Goal: Task Accomplishment & Management: Use online tool/utility

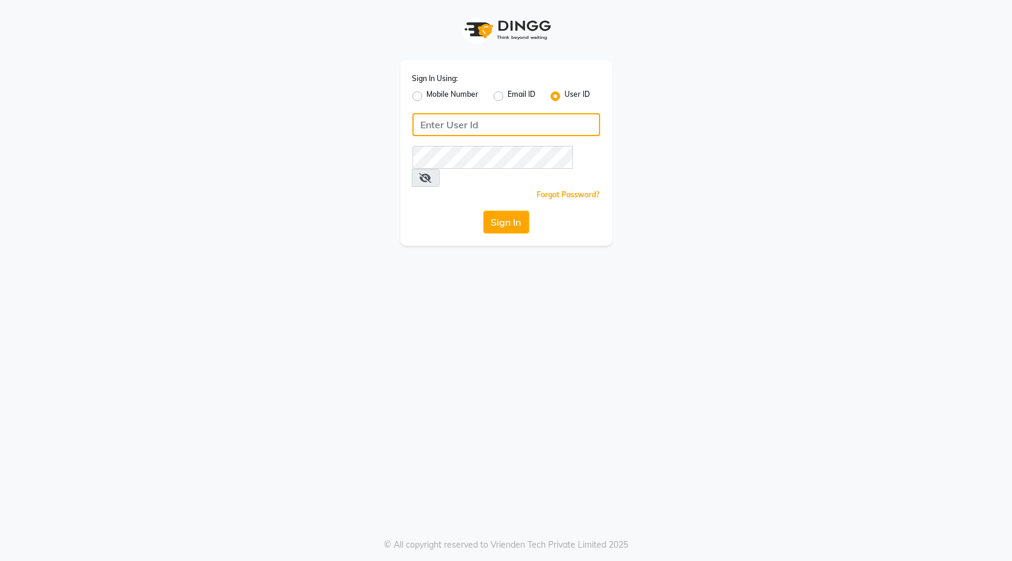
click at [456, 130] on input "Username" at bounding box center [506, 124] width 188 height 23
type input "blackexpress"
click at [492, 211] on button "Sign In" at bounding box center [506, 222] width 46 height 23
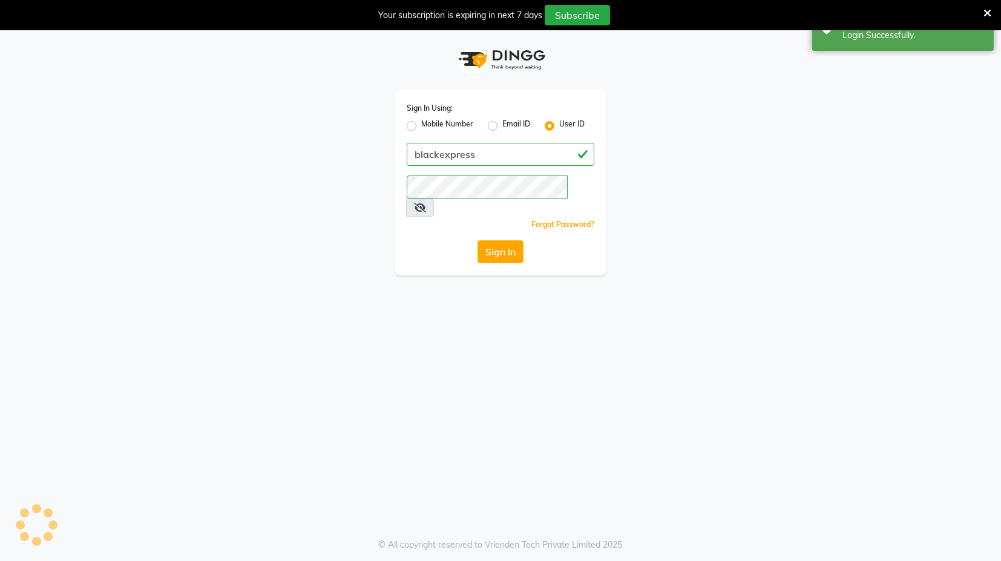
select select "service"
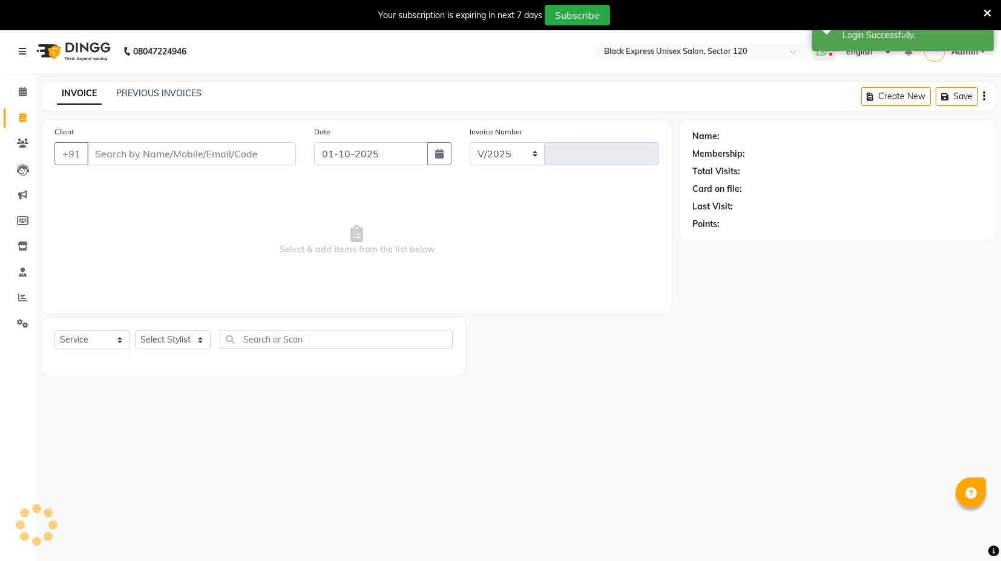
select select "7082"
type input "4435"
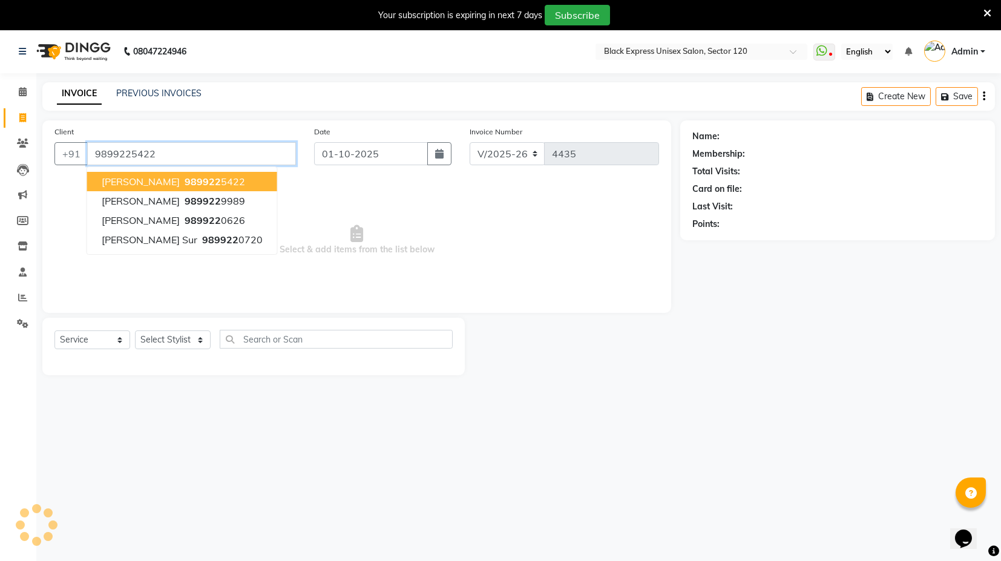
type input "9899225422"
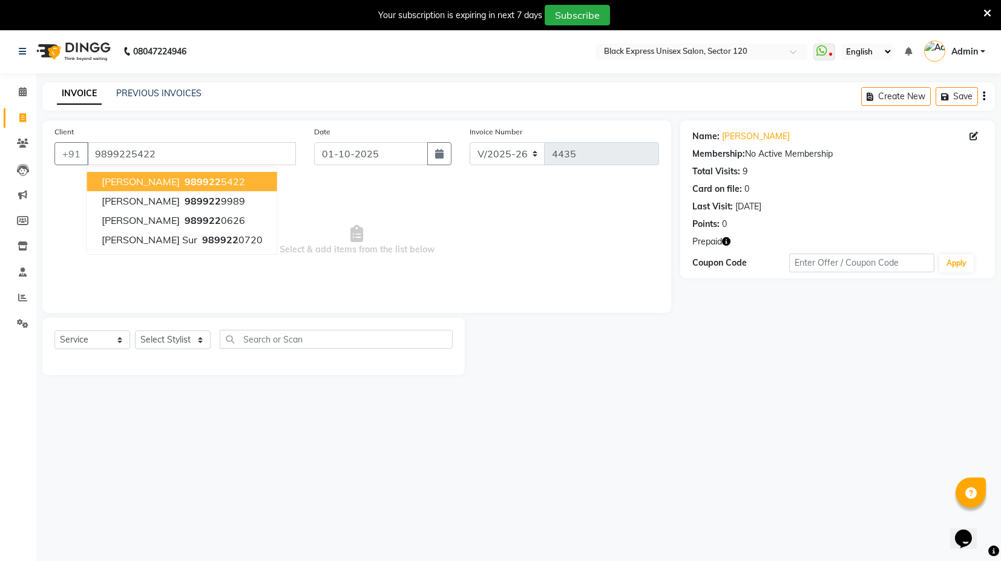
click at [205, 170] on ngb-typeahead-window "[PERSON_NAME] 989922 5422 [PERSON_NAME] 989922 9989 [PERSON_NAME] 989922 0626 […" at bounding box center [182, 210] width 191 height 88
click at [214, 180] on span "989922" at bounding box center [203, 182] width 36 height 12
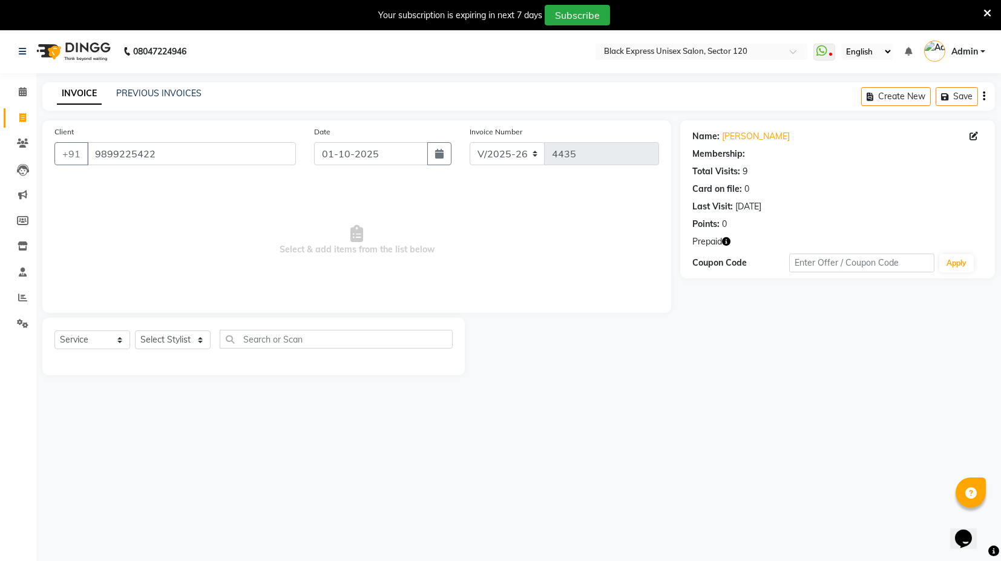
click at [725, 239] on icon "button" at bounding box center [726, 241] width 8 height 8
click at [186, 340] on select "Select Stylist ASIF DEEPA FAISAL maahi Manager [PERSON_NAME] [PERSON_NAME] [PER…" at bounding box center [173, 340] width 76 height 19
select select "58974"
click at [135, 331] on select "Select Stylist ASIF DEEPA FAISAL maahi Manager [PERSON_NAME] [PERSON_NAME] [PER…" at bounding box center [173, 340] width 76 height 19
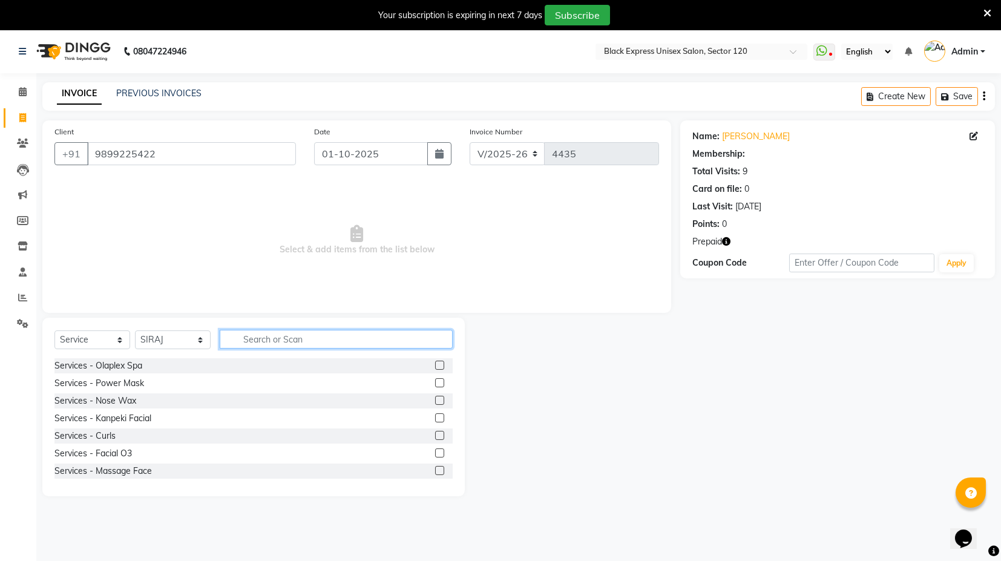
click at [283, 338] on input "text" at bounding box center [336, 339] width 233 height 19
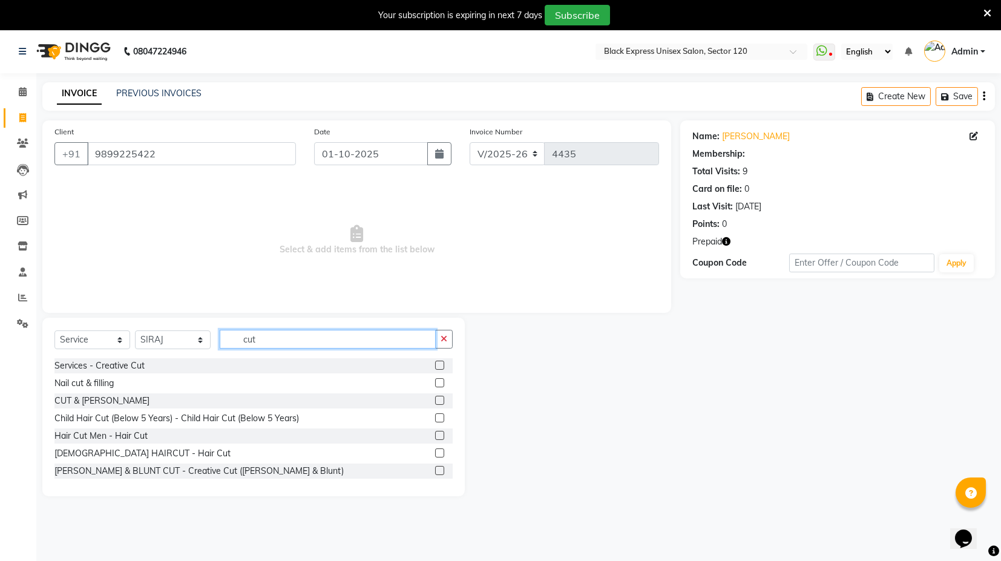
type input "cut"
click at [435, 400] on label at bounding box center [439, 400] width 9 height 9
click at [435, 400] on input "checkbox" at bounding box center [439, 401] width 8 height 8
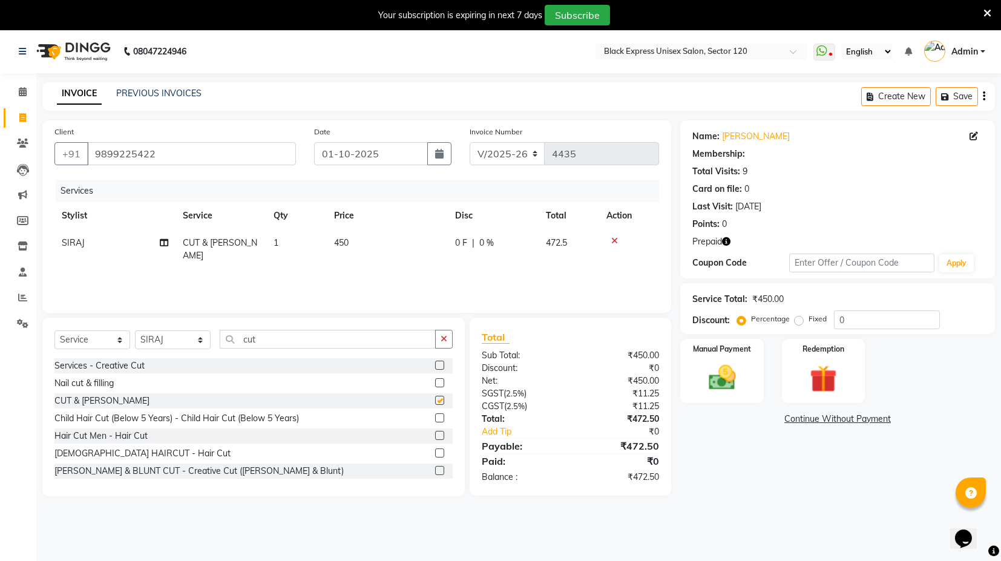
checkbox input "false"
click at [338, 242] on span "450" at bounding box center [341, 242] width 15 height 11
select select "58974"
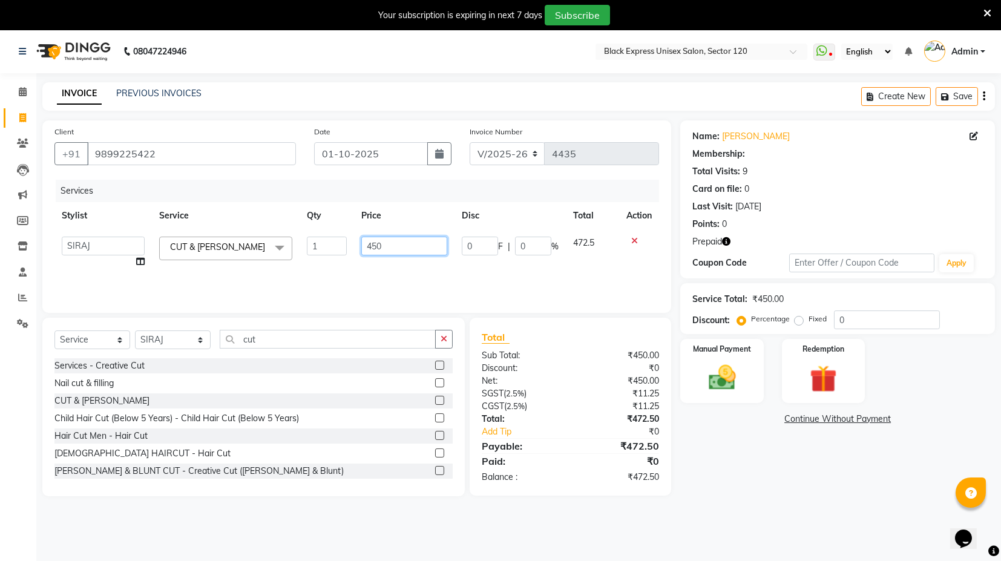
click at [371, 247] on input "450" at bounding box center [404, 246] width 86 height 19
type input "550"
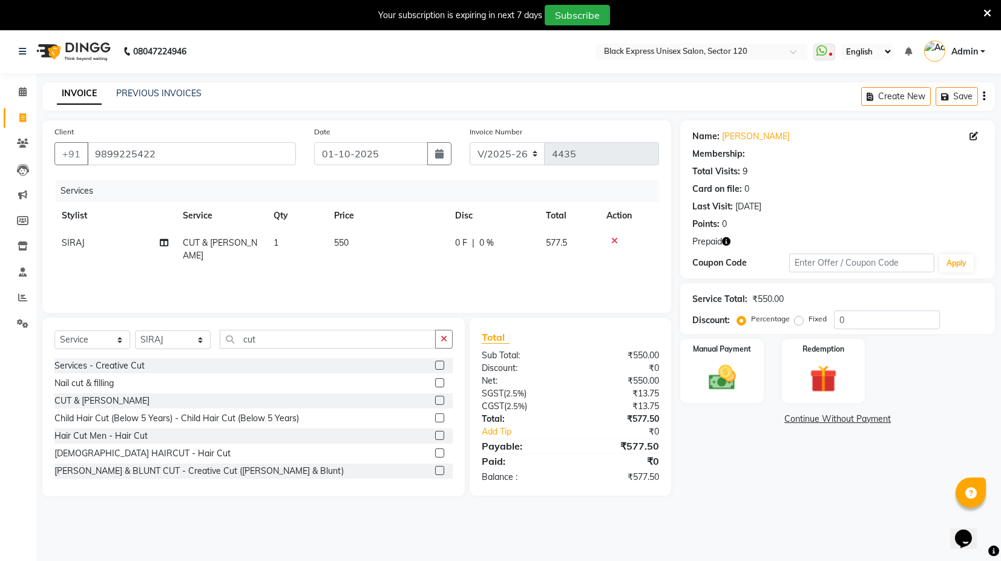
click at [429, 272] on div "Services Stylist Service Qty Price Disc Total Action SIRAJ CUT & [PERSON_NAME] …" at bounding box center [356, 240] width 605 height 121
click at [728, 483] on div "Name: [PERSON_NAME] Membership: Total Visits: 9 Card on file: 0 Last Visit: [DA…" at bounding box center [842, 308] width 324 height 376
click at [836, 364] on img at bounding box center [823, 378] width 46 height 35
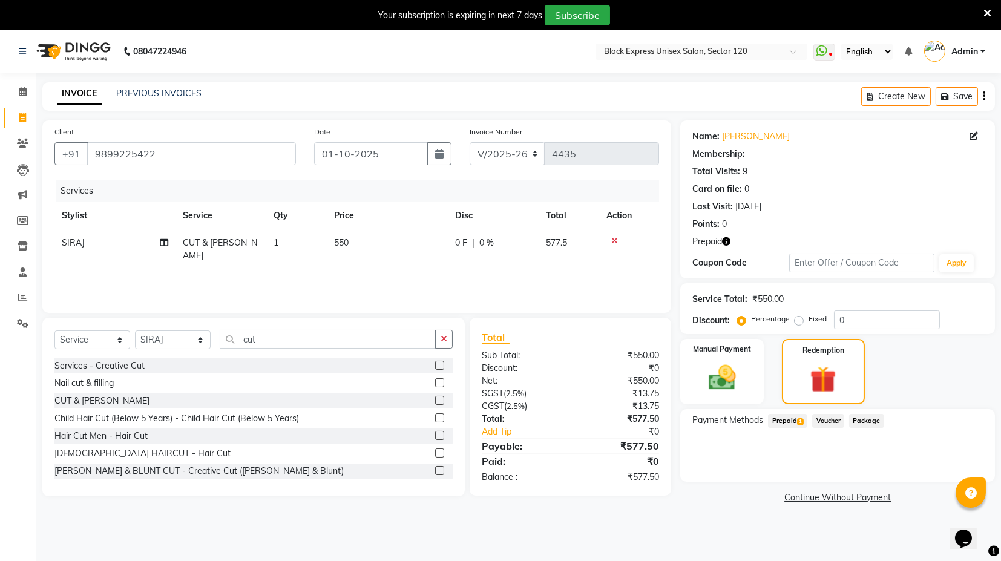
click at [794, 415] on span "Prepaid 1" at bounding box center [787, 421] width 39 height 14
click at [946, 466] on button "Add" at bounding box center [954, 470] width 44 height 21
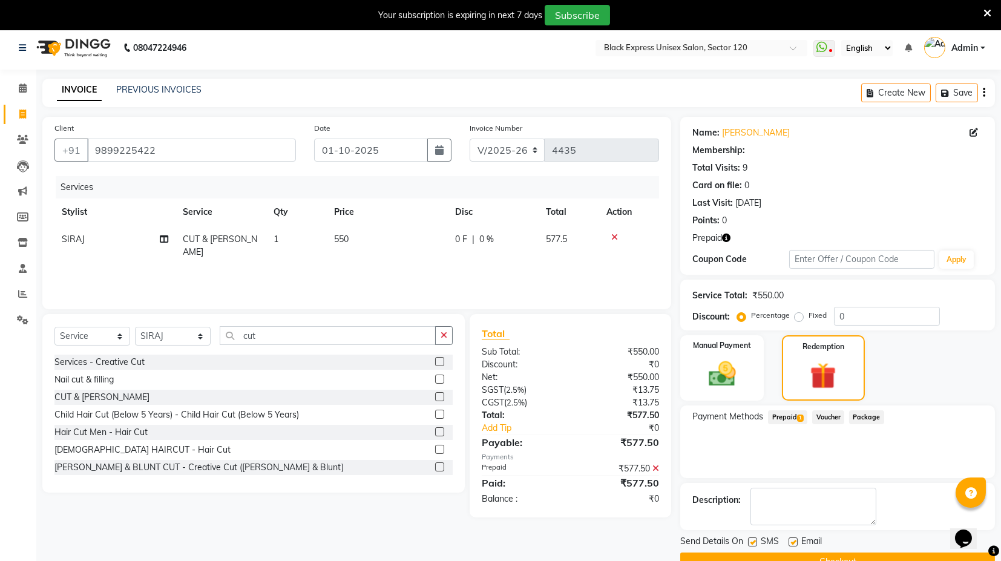
scroll to position [31, 0]
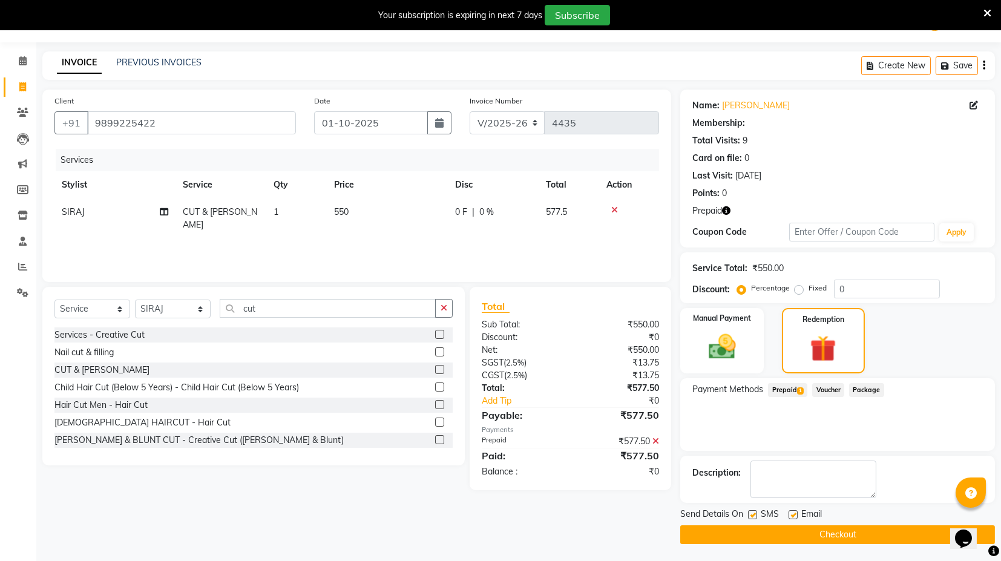
click at [865, 535] on button "Checkout" at bounding box center [837, 534] width 315 height 19
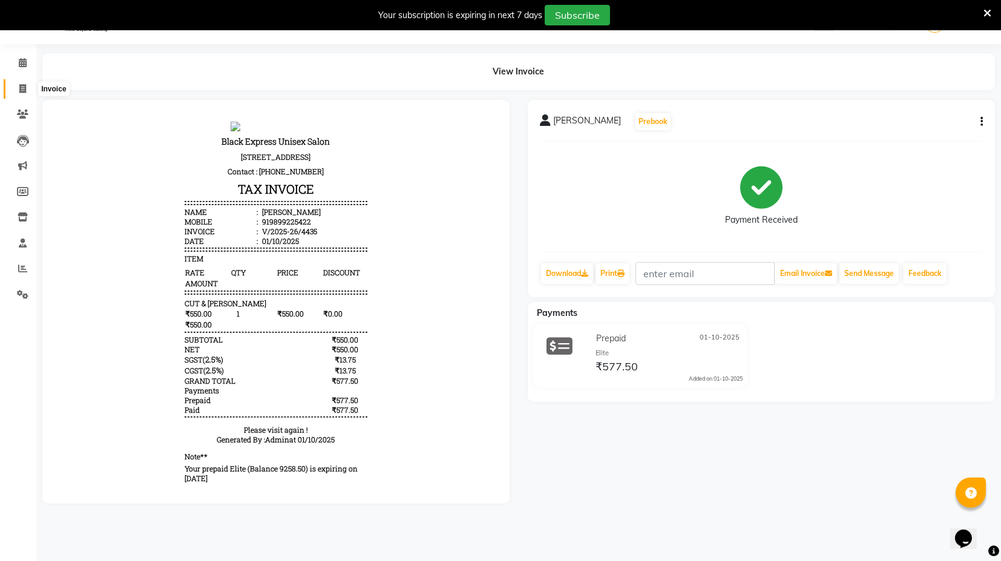
drag, startPoint x: 19, startPoint y: 94, endPoint x: 27, endPoint y: 94, distance: 7.9
click at [19, 94] on span at bounding box center [22, 89] width 21 height 14
select select "service"
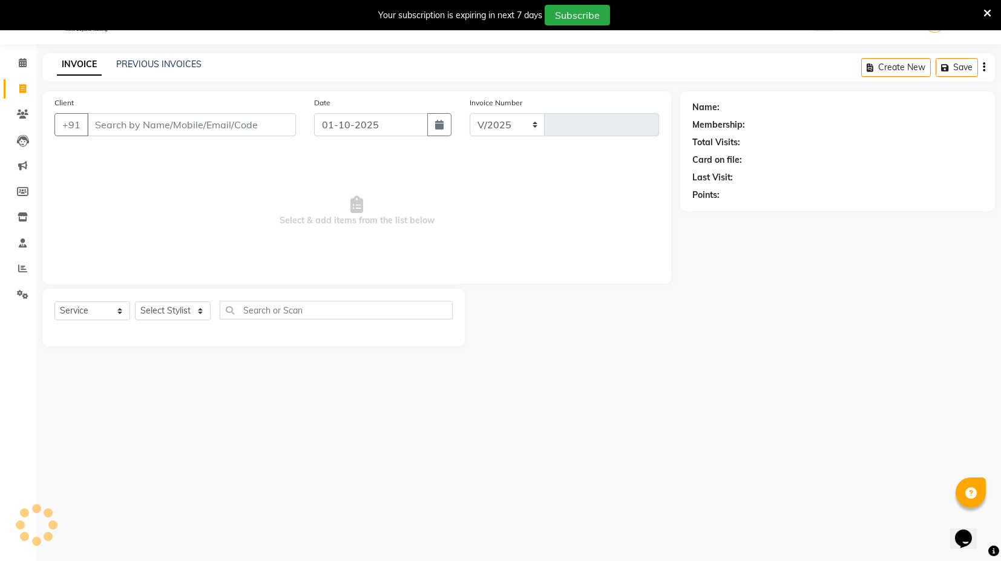
select select "7082"
type input "4436"
click at [210, 125] on input "Client" at bounding box center [191, 124] width 209 height 23
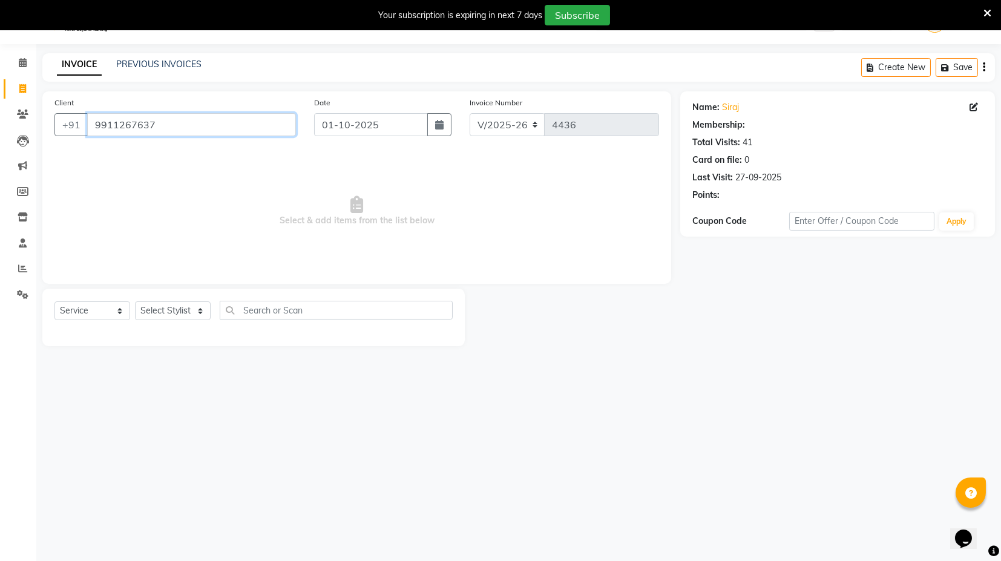
click at [173, 120] on input "9911267637" at bounding box center [191, 124] width 209 height 23
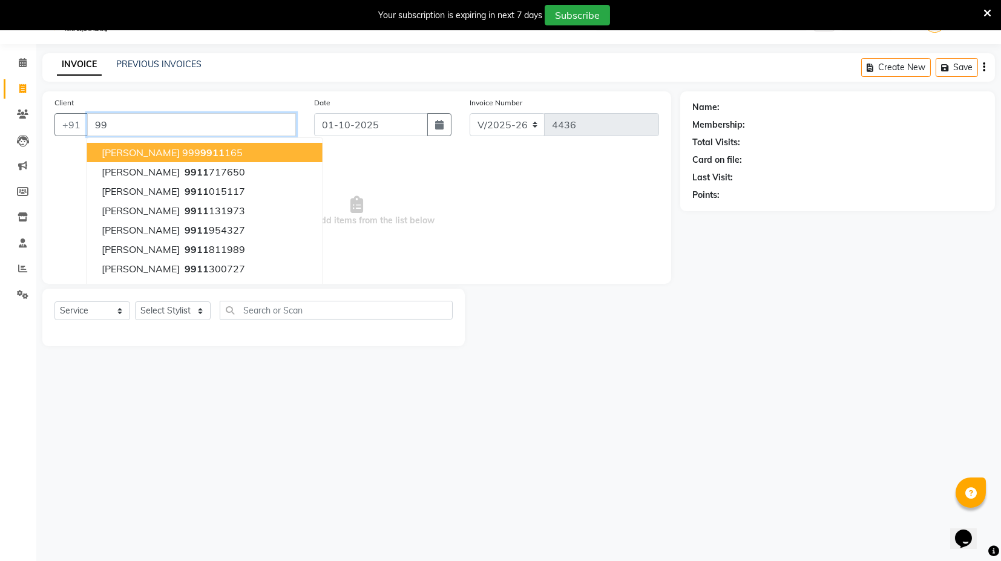
type input "9"
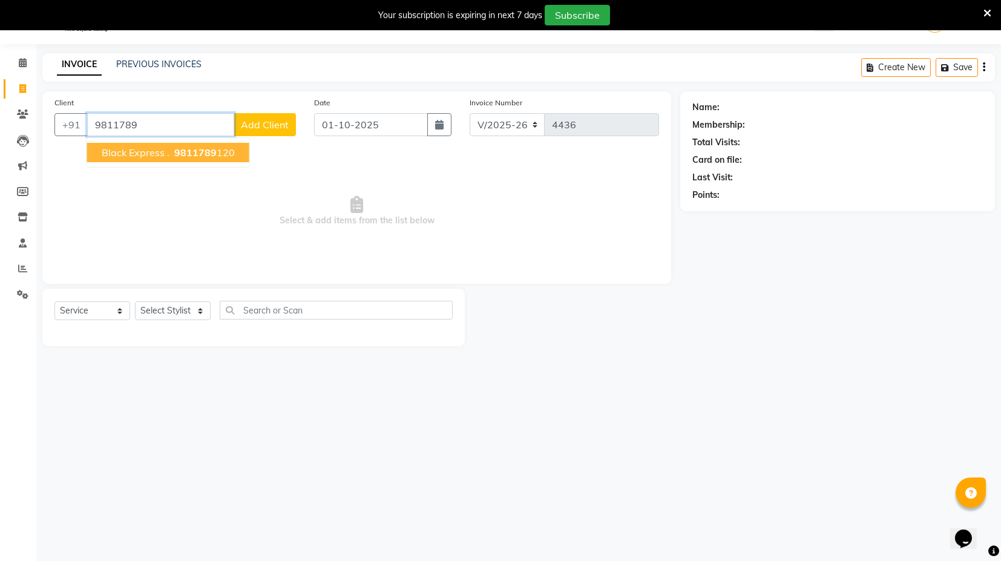
click at [191, 148] on span "9811789" at bounding box center [195, 153] width 42 height 12
type input "9811789120"
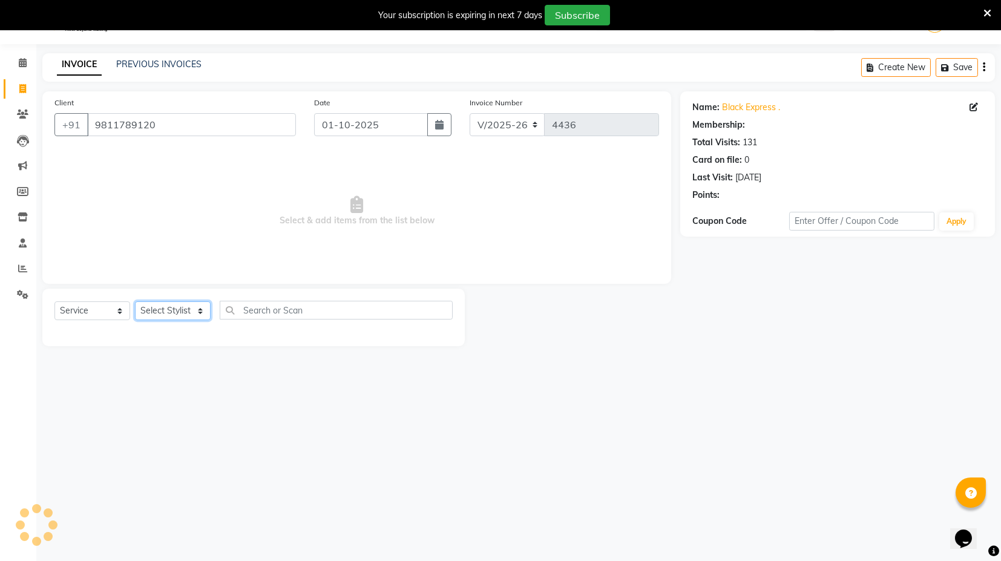
click at [197, 310] on select "Select Stylist ASIF DEEPA FAISAL maahi Manager [PERSON_NAME] [PERSON_NAME] [PER…" at bounding box center [173, 310] width 76 height 19
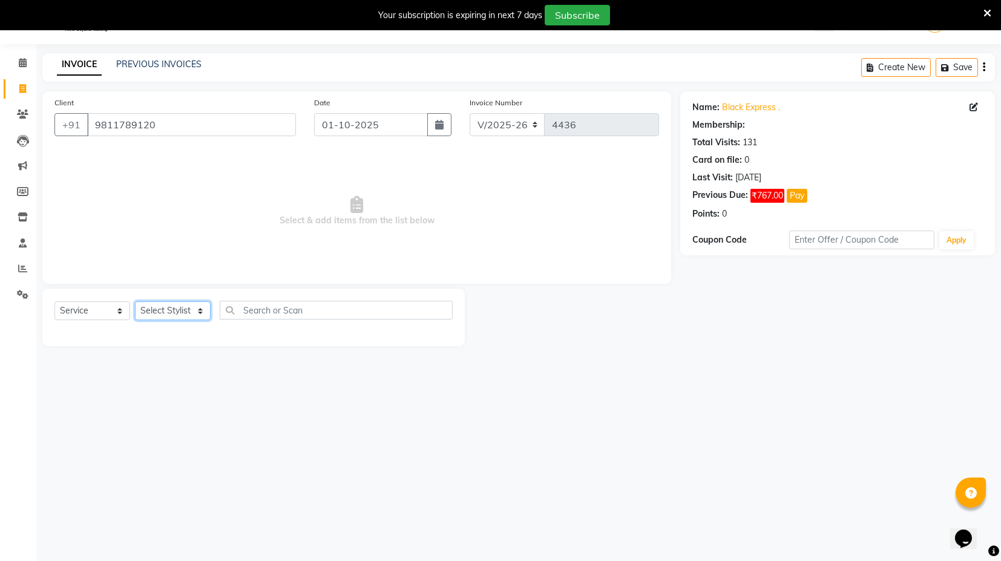
select select "58974"
click at [135, 301] on select "Select Stylist ASIF DEEPA FAISAL maahi Manager [PERSON_NAME] [PERSON_NAME] [PER…" at bounding box center [173, 310] width 76 height 19
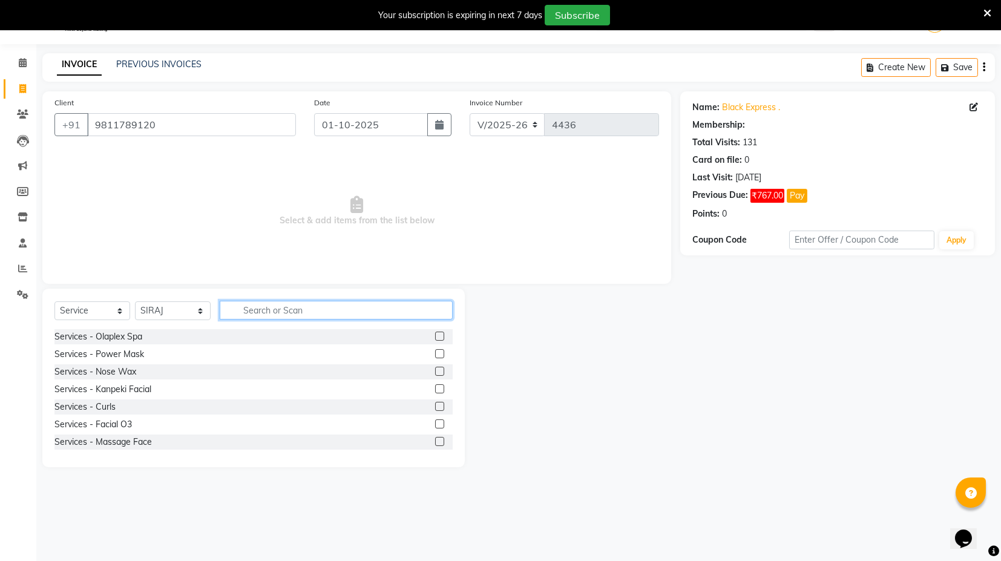
click at [267, 307] on input "text" at bounding box center [336, 310] width 233 height 19
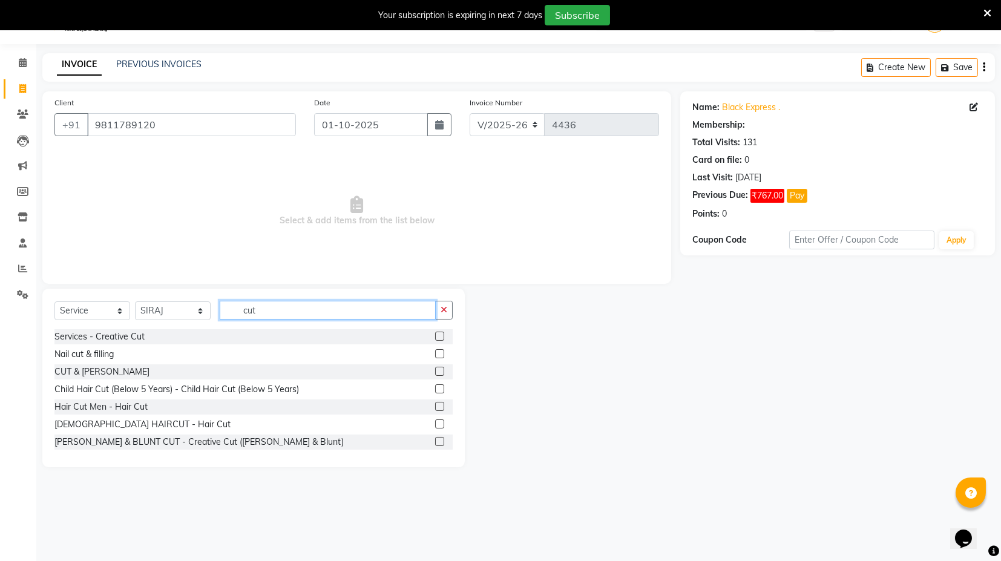
type input "cut"
click at [435, 407] on label at bounding box center [439, 406] width 9 height 9
click at [435, 407] on input "checkbox" at bounding box center [439, 407] width 8 height 8
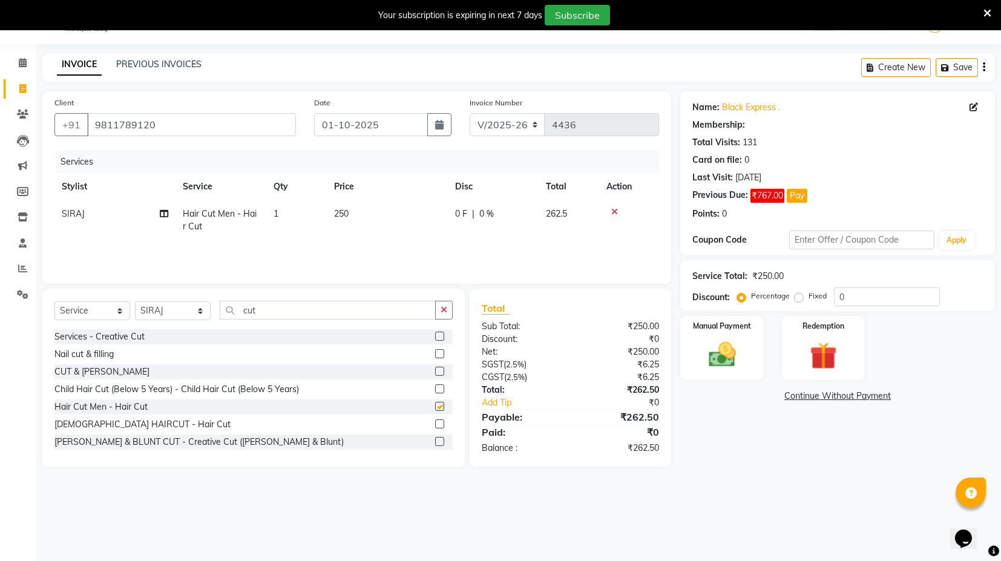
checkbox input "false"
click at [285, 215] on td "1" at bounding box center [296, 220] width 61 height 40
select select "58974"
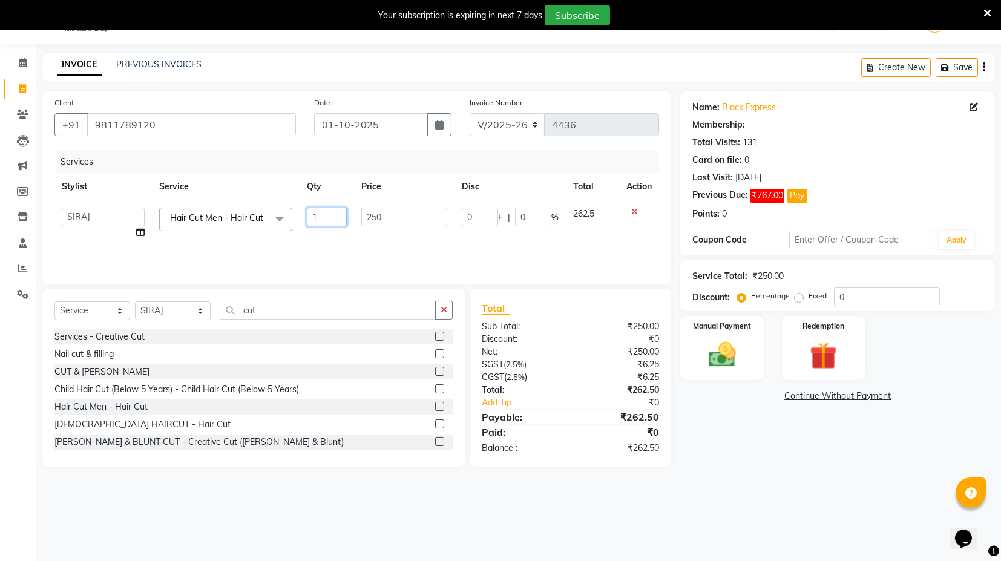
click at [330, 212] on input "1" at bounding box center [327, 217] width 41 height 19
type input "2"
click at [360, 240] on div "Services Stylist Service Qty Price Disc Total Action ASIF DEEPA FAISAL maahi Ma…" at bounding box center [356, 211] width 605 height 121
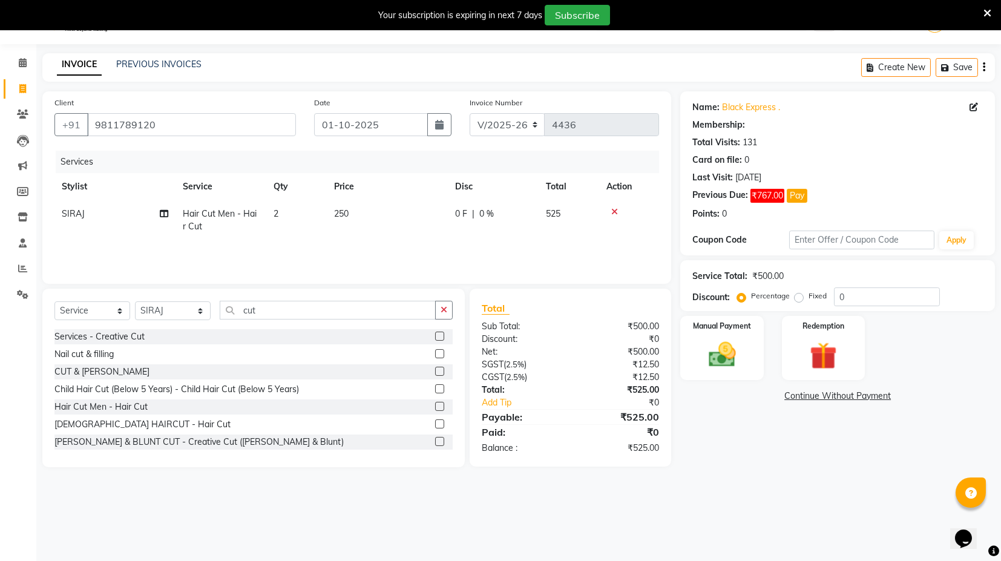
click at [360, 240] on div "Services Stylist Service Qty Price Disc Total Action SIRAJ Hair Cut Men - Hair …" at bounding box center [356, 211] width 605 height 121
click at [282, 209] on td "2" at bounding box center [296, 220] width 61 height 40
select select "58974"
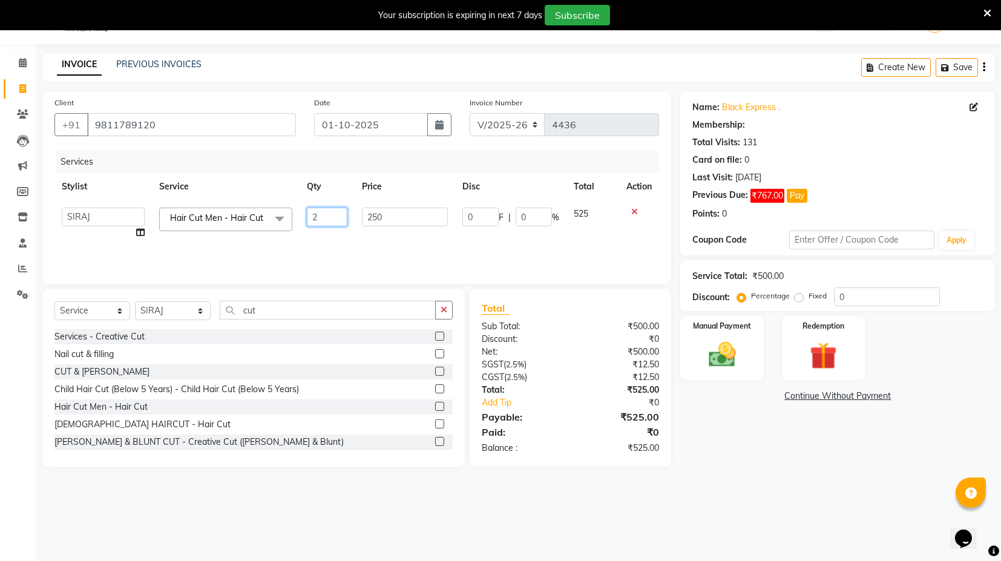
click at [335, 213] on input "2" at bounding box center [327, 217] width 41 height 19
type input "1"
click at [377, 312] on input "cut" at bounding box center [328, 310] width 216 height 19
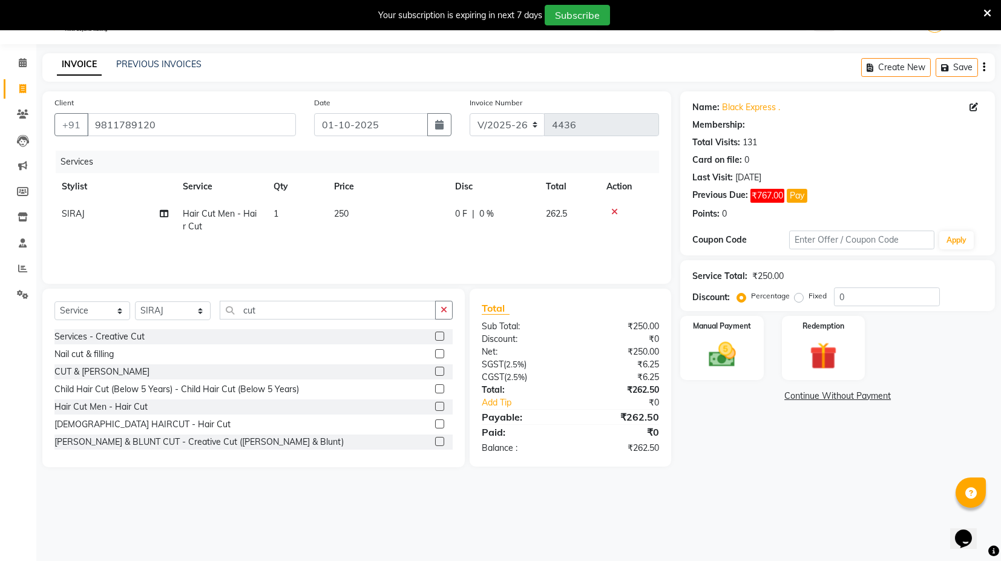
click at [435, 410] on label at bounding box center [439, 406] width 9 height 9
click at [435, 410] on input "checkbox" at bounding box center [439, 407] width 8 height 8
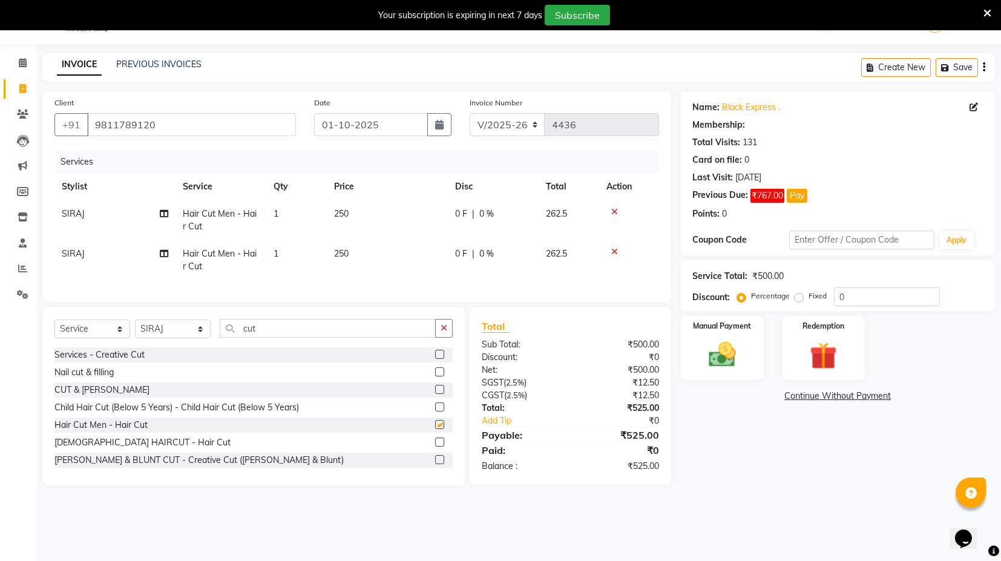
checkbox input "false"
click at [394, 278] on td "250" at bounding box center [387, 260] width 121 height 40
select select "58974"
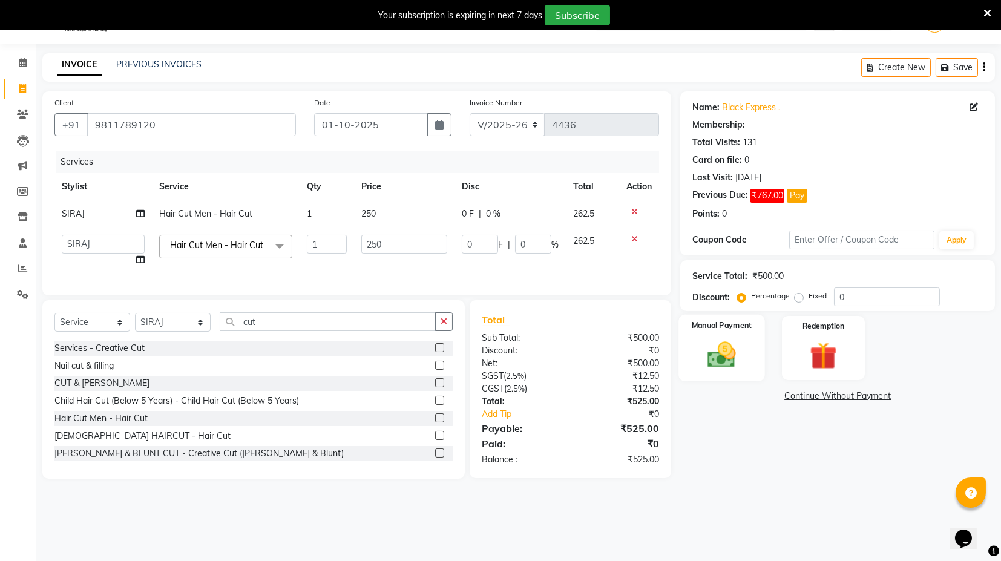
click at [742, 354] on img at bounding box center [722, 354] width 46 height 33
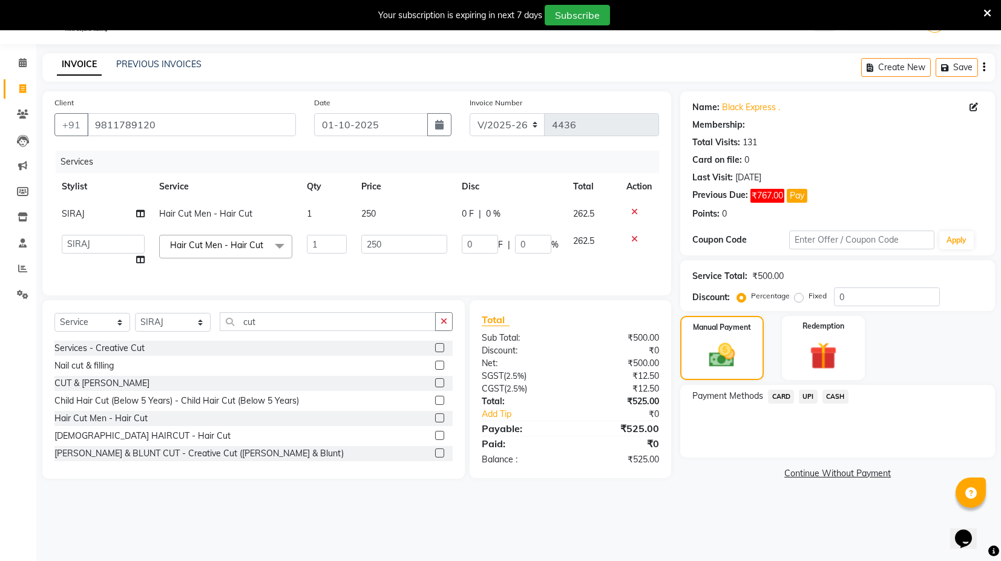
click at [806, 401] on span "UPI" at bounding box center [808, 397] width 19 height 14
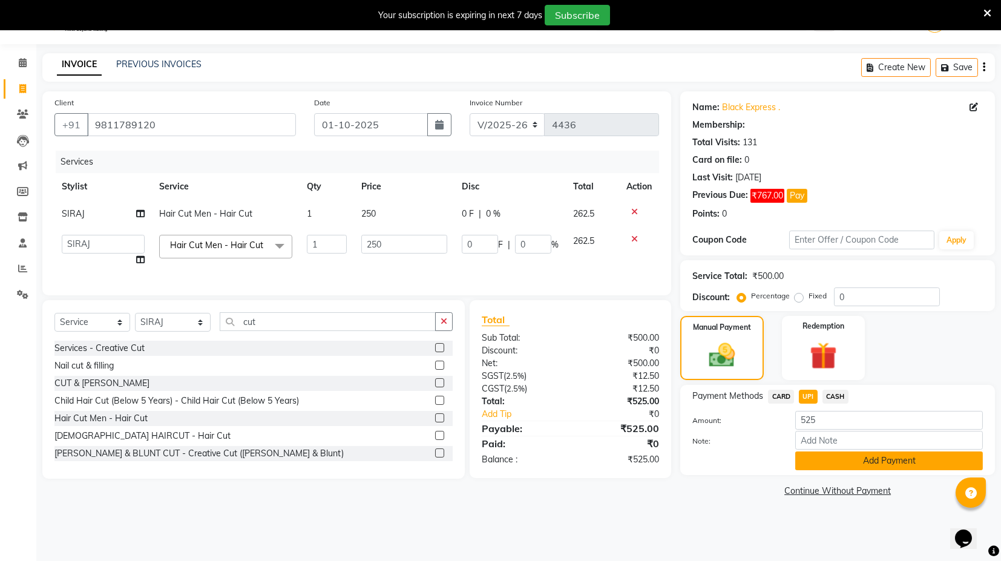
click at [830, 455] on button "Add Payment" at bounding box center [890, 461] width 188 height 19
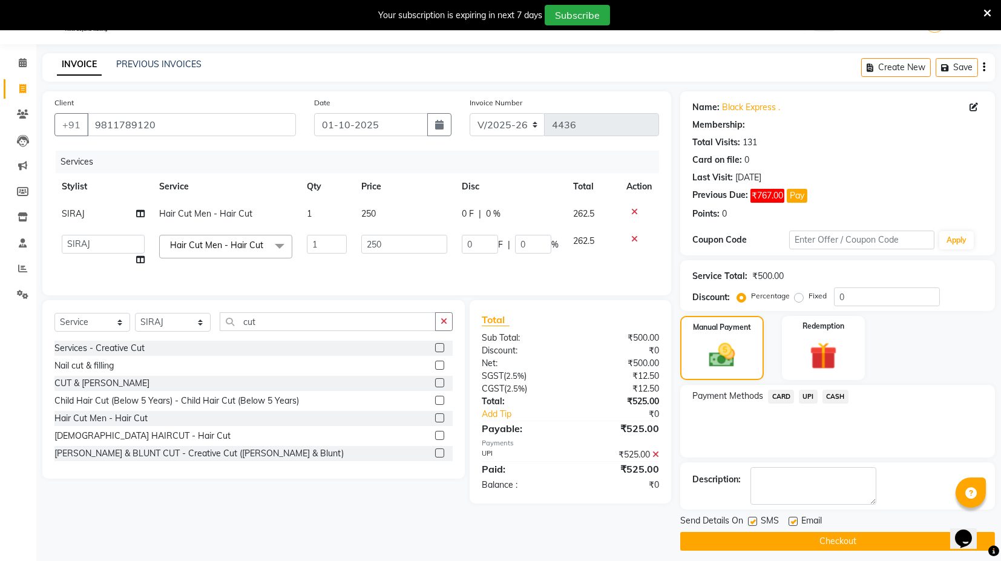
click at [830, 542] on button "Checkout" at bounding box center [837, 541] width 315 height 19
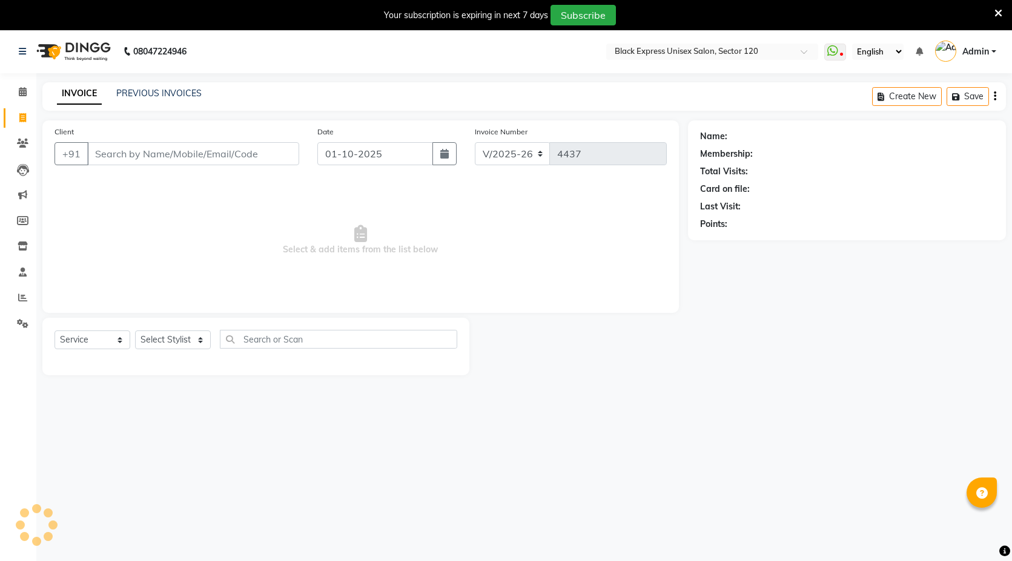
select select "7082"
select select "service"
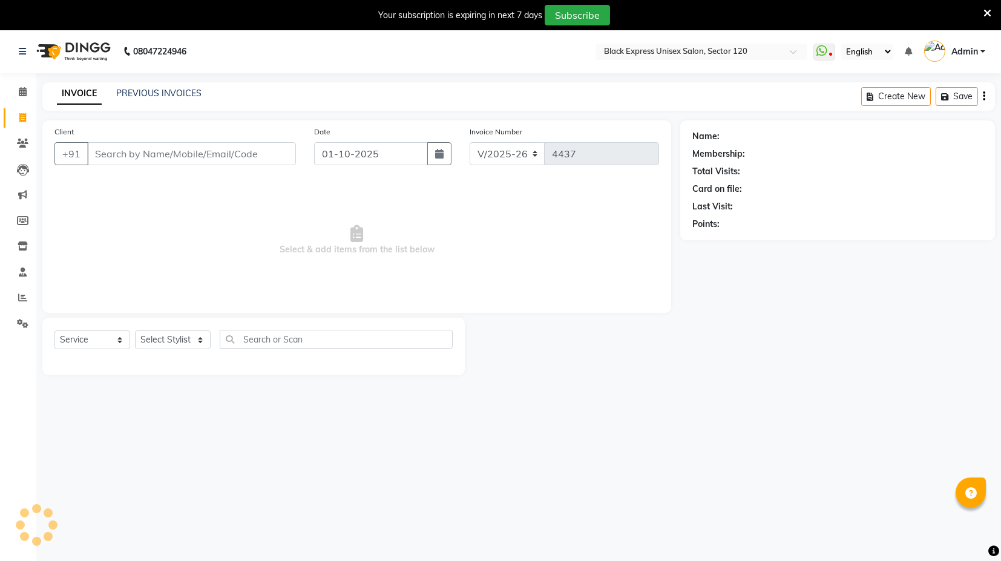
click at [194, 153] on input "Client" at bounding box center [191, 153] width 209 height 23
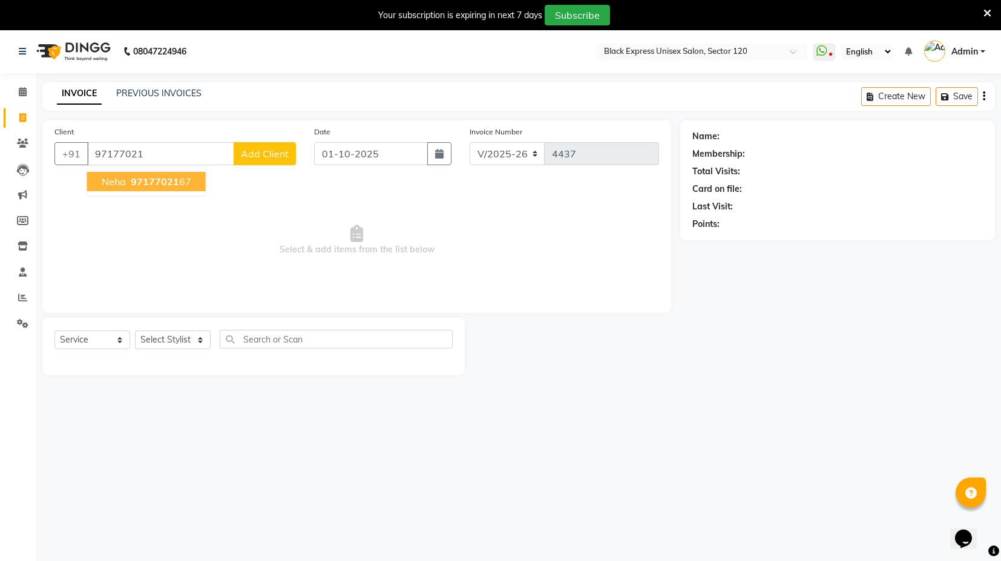
click at [178, 181] on ngb-highlight "97177021 67" at bounding box center [159, 182] width 63 height 12
type input "9717702167"
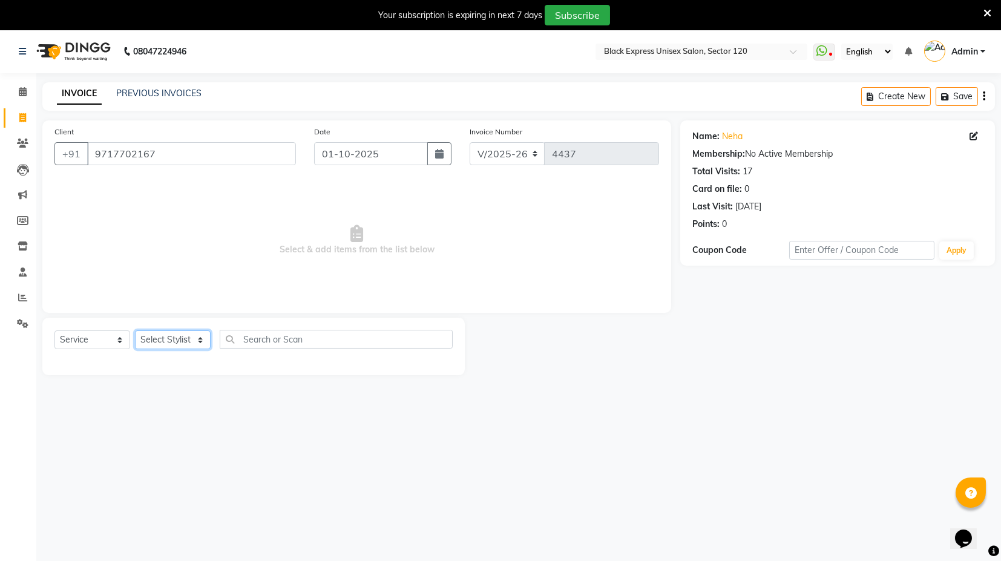
click at [197, 335] on select "Select Stylist ASIF DEEPA FAISAL maahi Manager [PERSON_NAME] [PERSON_NAME] [PER…" at bounding box center [173, 340] width 76 height 19
select select "58980"
click at [135, 331] on select "Select Stylist ASIF DEEPA FAISAL maahi Manager [PERSON_NAME] [PERSON_NAME] [PER…" at bounding box center [173, 340] width 76 height 19
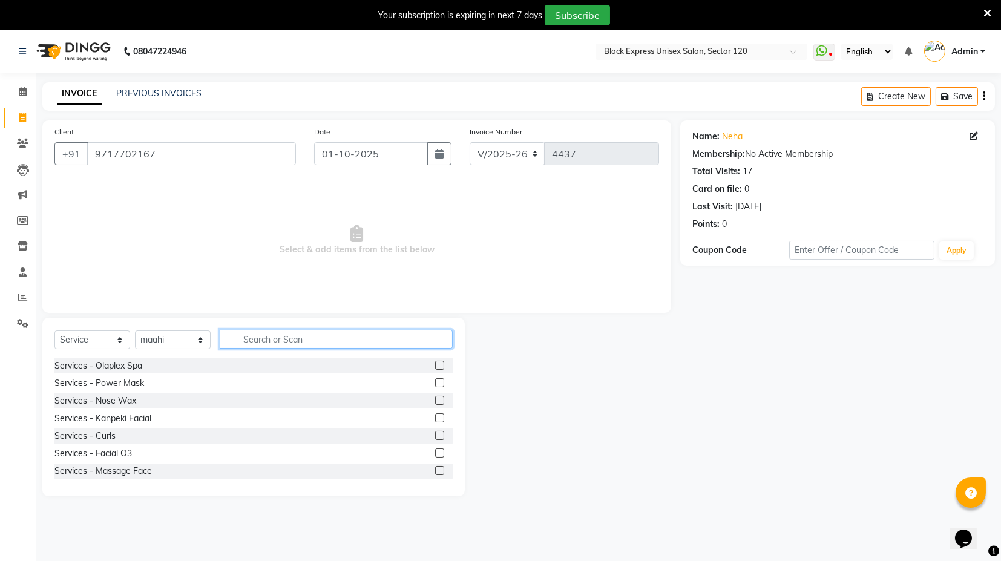
click at [268, 345] on input "text" at bounding box center [336, 339] width 233 height 19
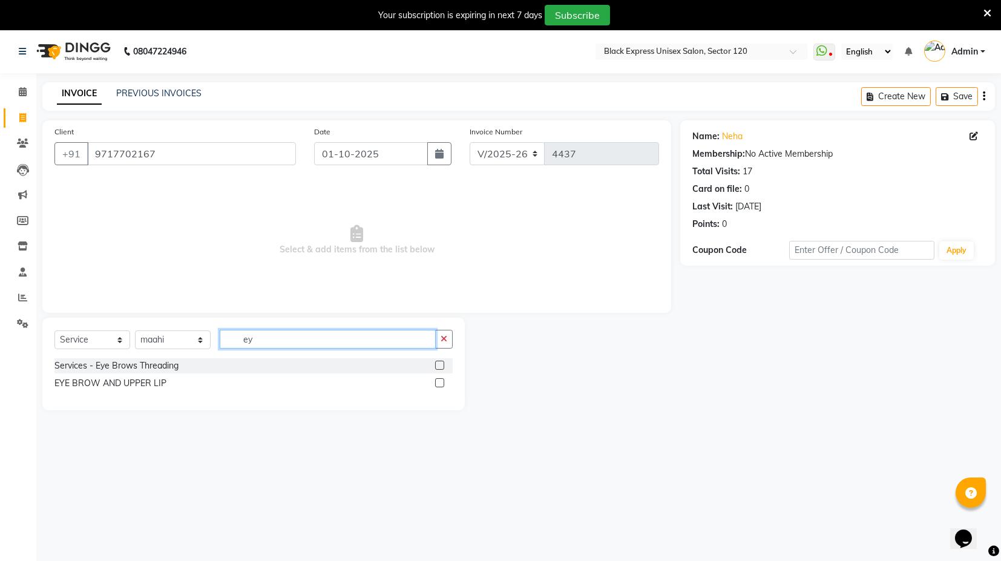
type input "ey"
click at [437, 369] on div at bounding box center [439, 367] width 8 height 13
click at [439, 361] on label at bounding box center [439, 365] width 9 height 9
click at [439, 362] on input "checkbox" at bounding box center [439, 366] width 8 height 8
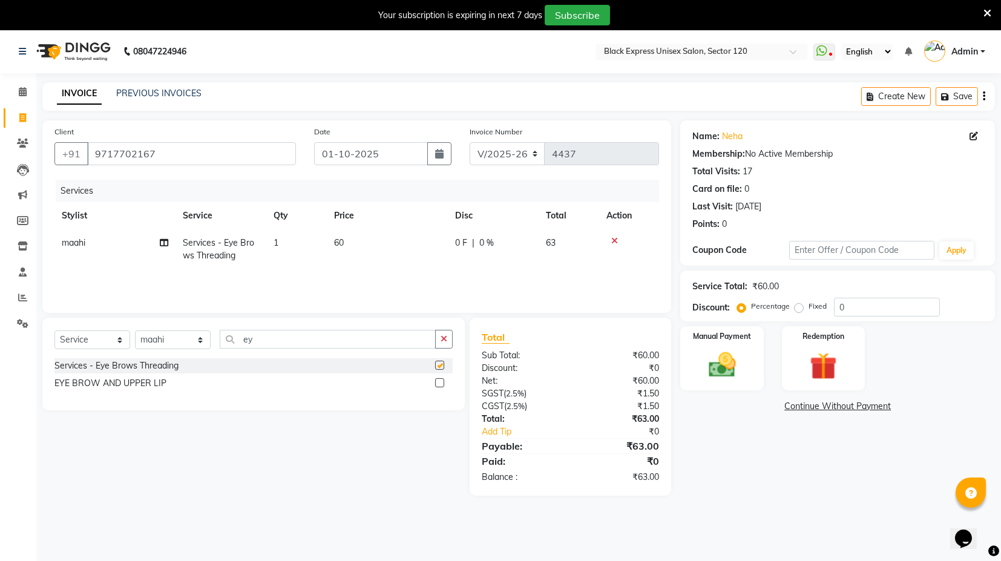
checkbox input "false"
click at [375, 338] on input "ey" at bounding box center [328, 339] width 216 height 19
type input "e"
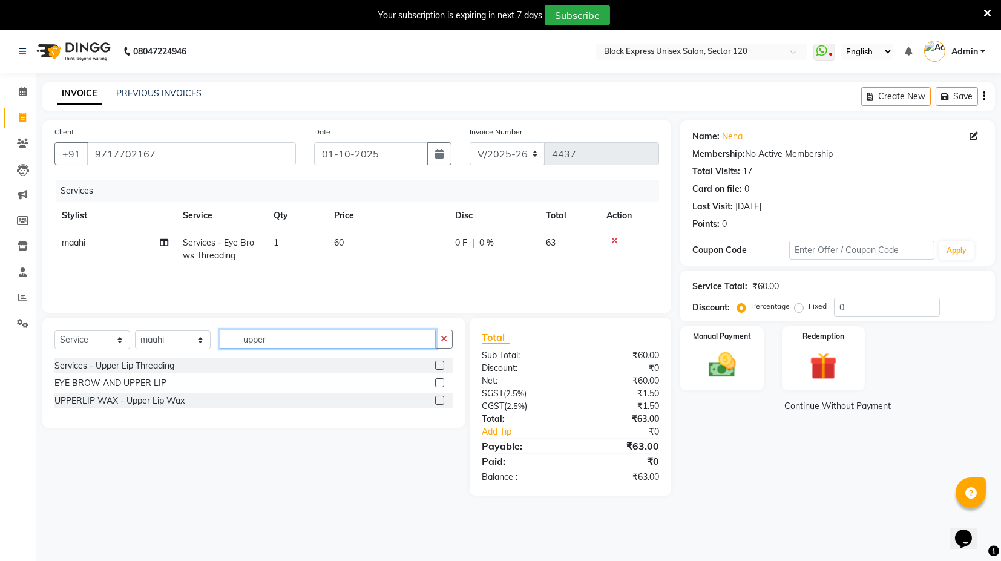
type input "upper"
click at [440, 361] on label at bounding box center [439, 365] width 9 height 9
click at [440, 362] on input "checkbox" at bounding box center [439, 366] width 8 height 8
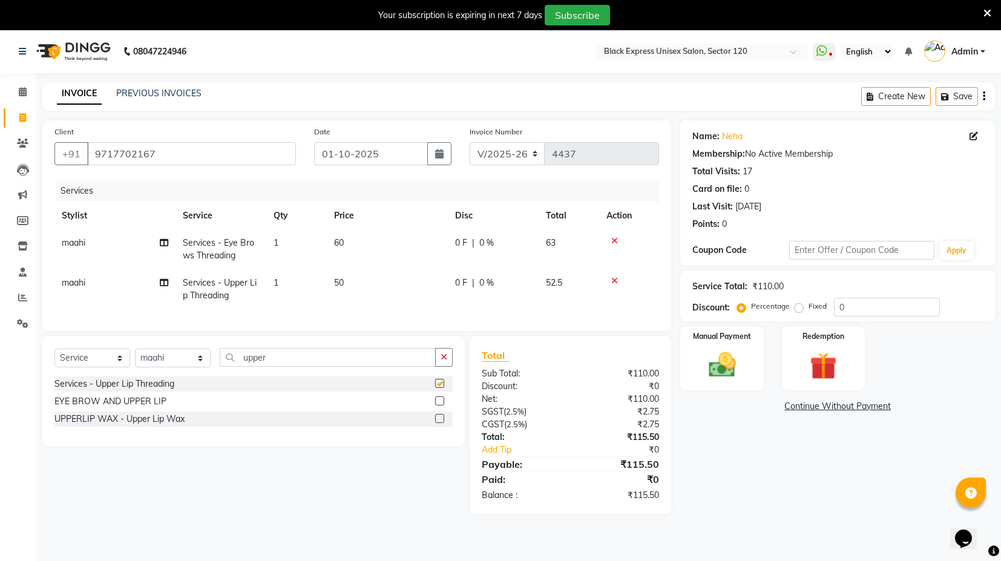
checkbox input "false"
click at [717, 484] on div "Name: Neha Membership: No Active Membership Total Visits: 17 Card on file: 0 La…" at bounding box center [842, 317] width 324 height 394
click at [338, 285] on span "50" at bounding box center [339, 282] width 10 height 11
select select "58980"
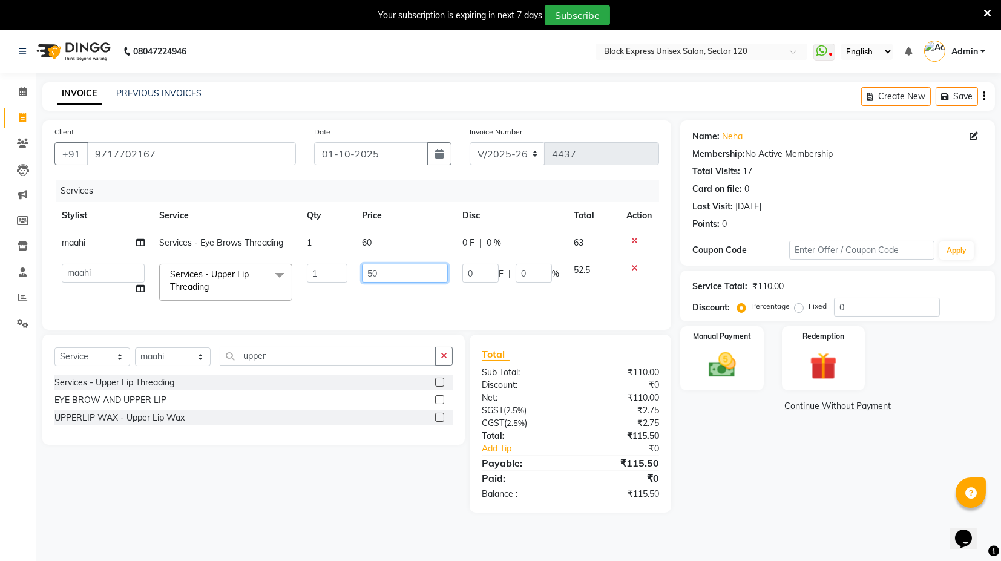
click at [370, 269] on input "50" at bounding box center [405, 273] width 86 height 19
type input "60"
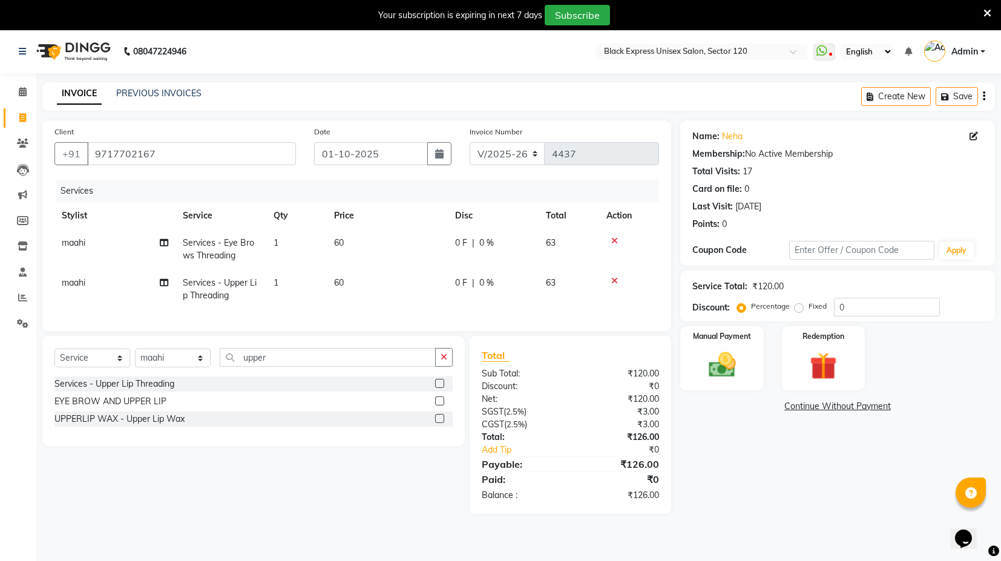
click at [453, 305] on tr "maahi Services - Upper Lip Threading 1 60 0 F | 0 % 63" at bounding box center [356, 289] width 605 height 40
click at [841, 359] on img at bounding box center [823, 366] width 46 height 35
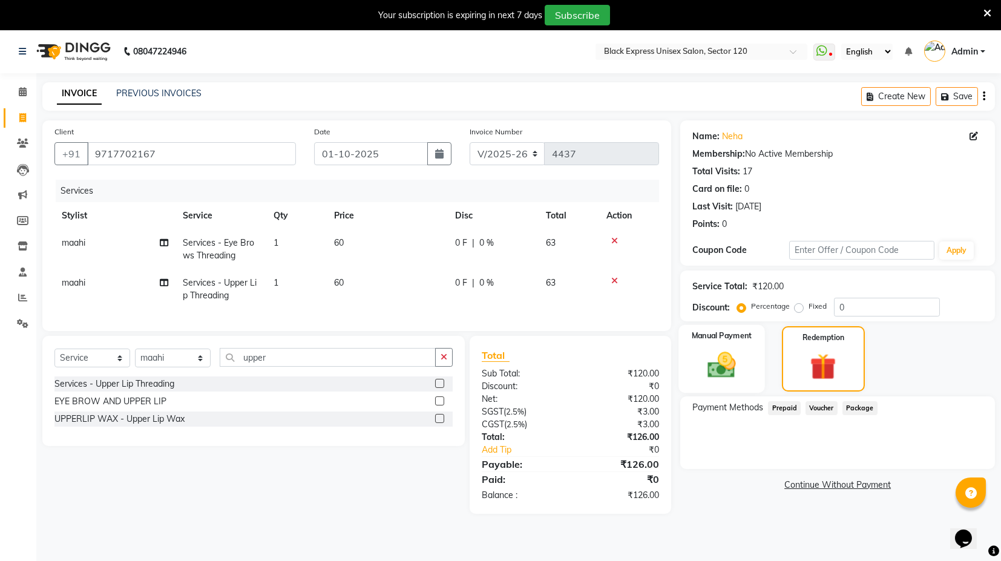
click at [707, 358] on img at bounding box center [722, 365] width 46 height 33
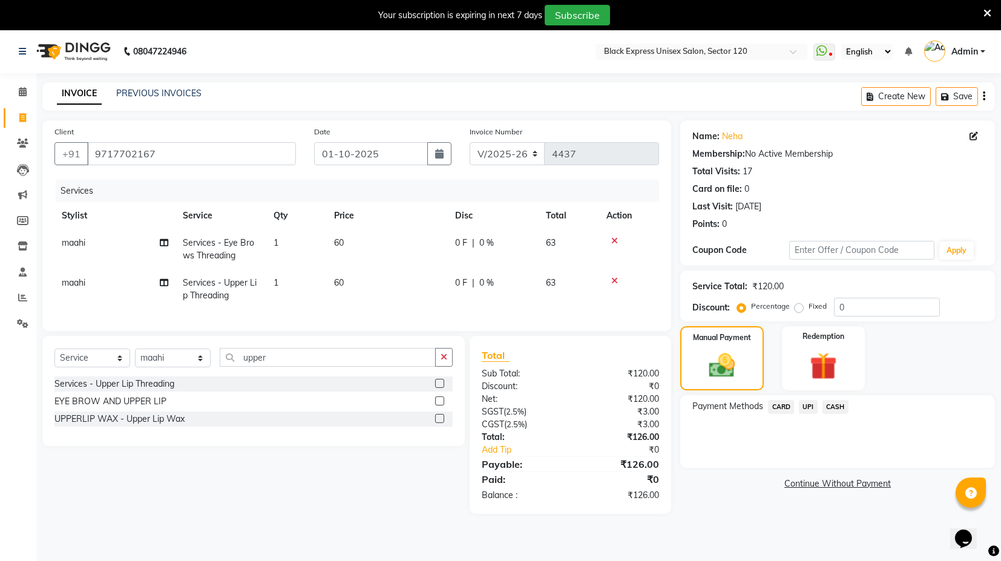
click at [803, 405] on span "UPI" at bounding box center [808, 407] width 19 height 14
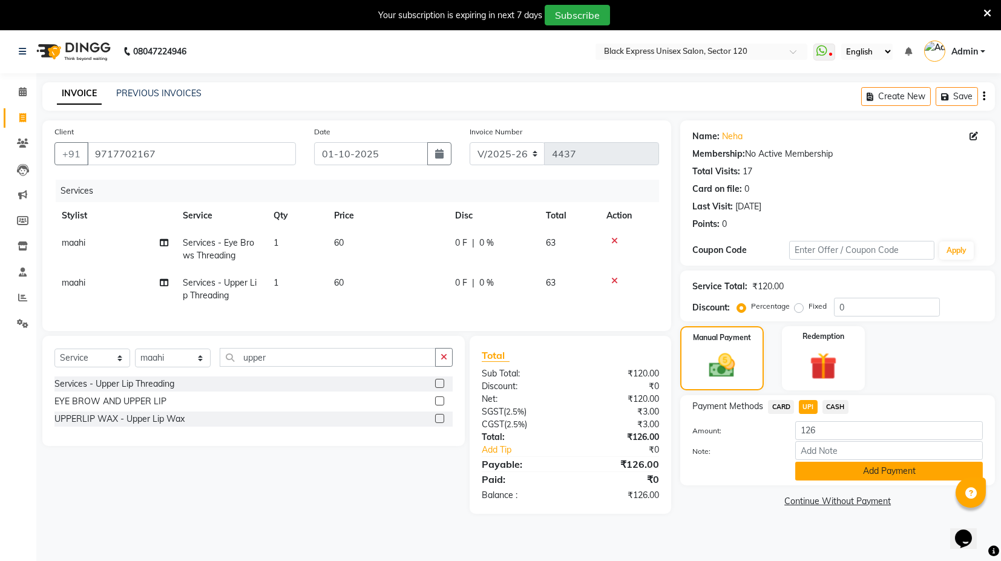
click at [838, 475] on button "Add Payment" at bounding box center [890, 471] width 188 height 19
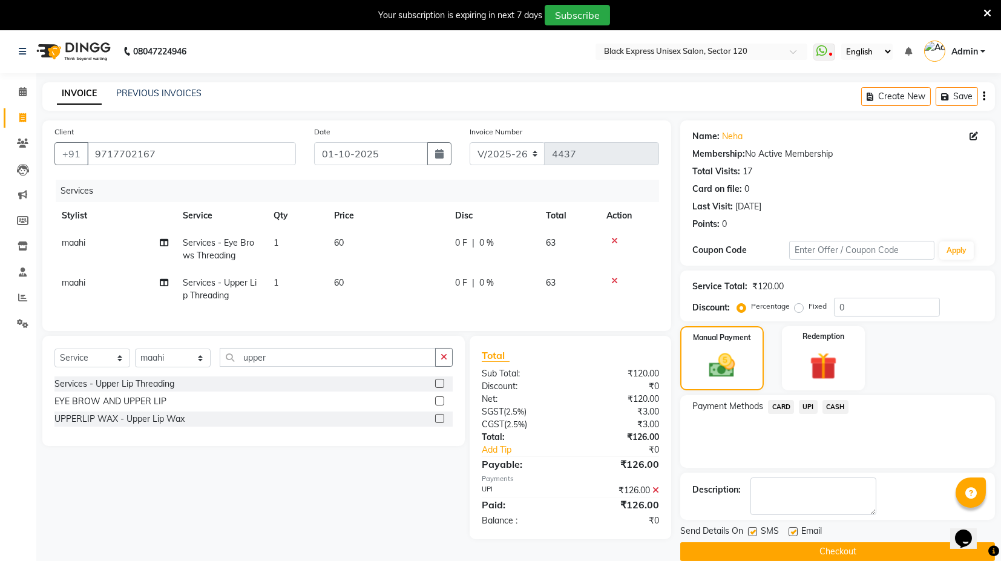
click at [814, 548] on button "Checkout" at bounding box center [837, 551] width 315 height 19
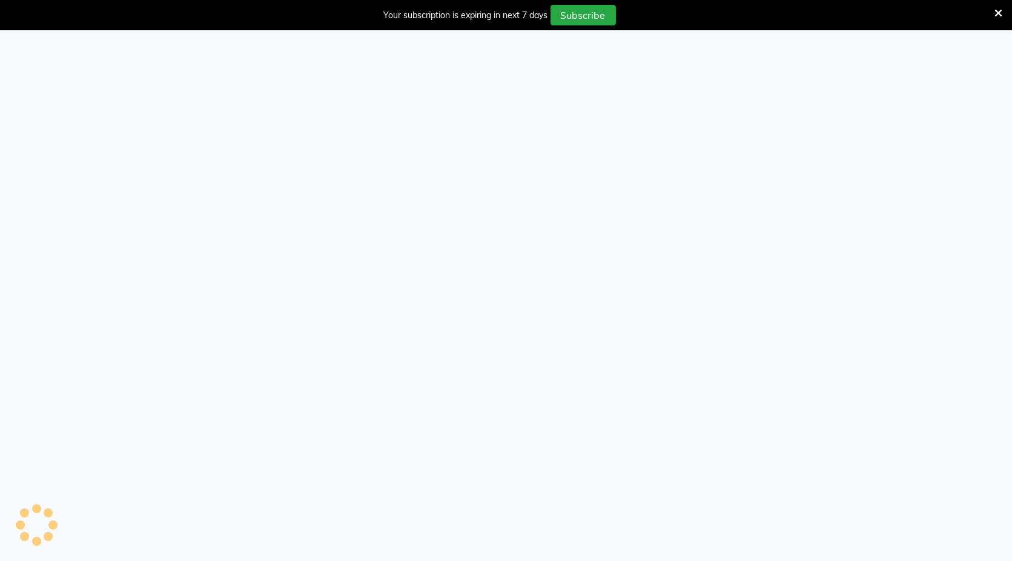
select select "7082"
select select "service"
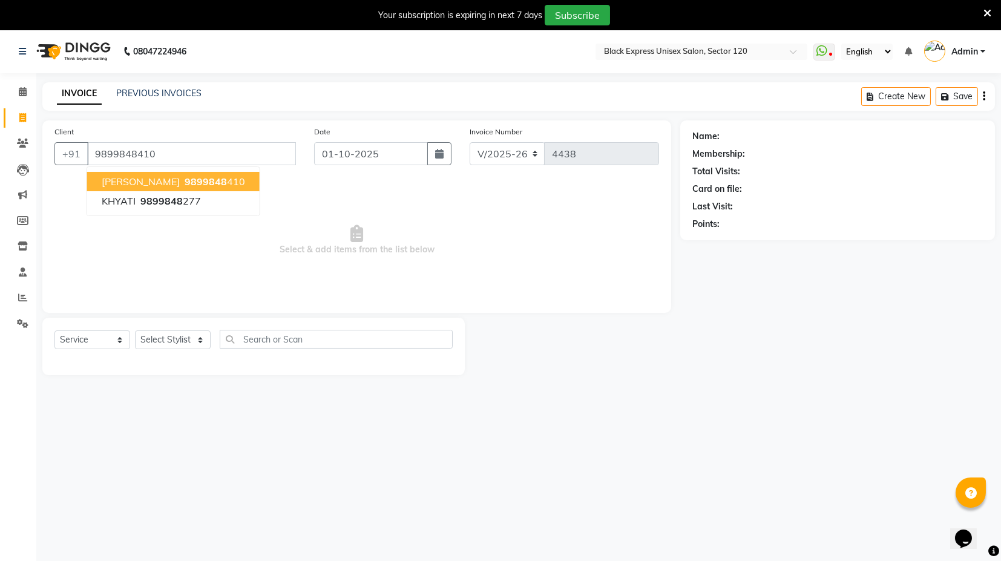
type input "9899848410"
click at [186, 182] on ngb-highlight "9899848 410" at bounding box center [213, 182] width 63 height 12
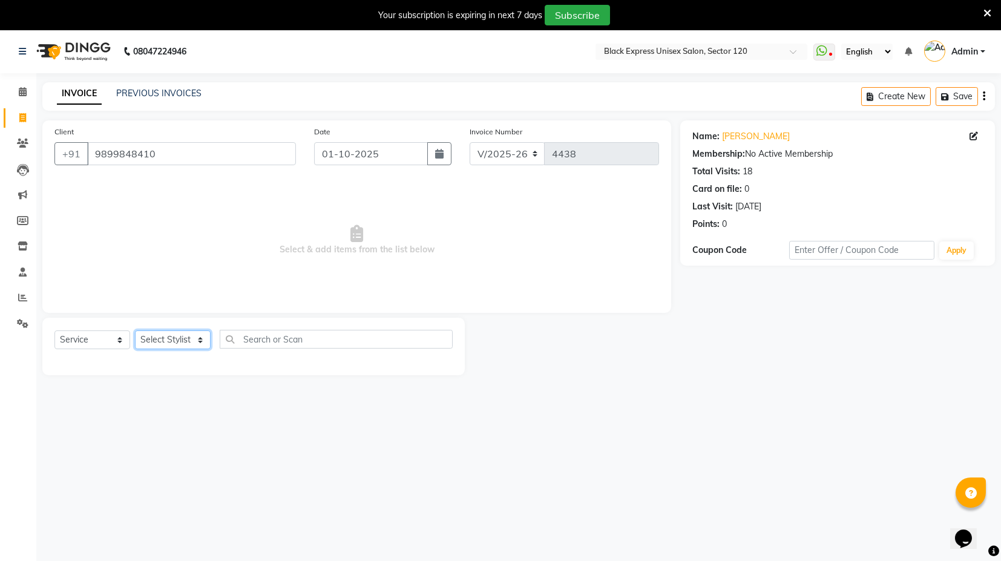
click at [197, 340] on select "Select Stylist ASIF DEEPA FAISAL maahi Manager [PERSON_NAME] [PERSON_NAME] [PER…" at bounding box center [173, 340] width 76 height 19
select select "58978"
click at [135, 331] on select "Select Stylist ASIF DEEPA FAISAL maahi Manager [PERSON_NAME] [PERSON_NAME] [PER…" at bounding box center [173, 340] width 76 height 19
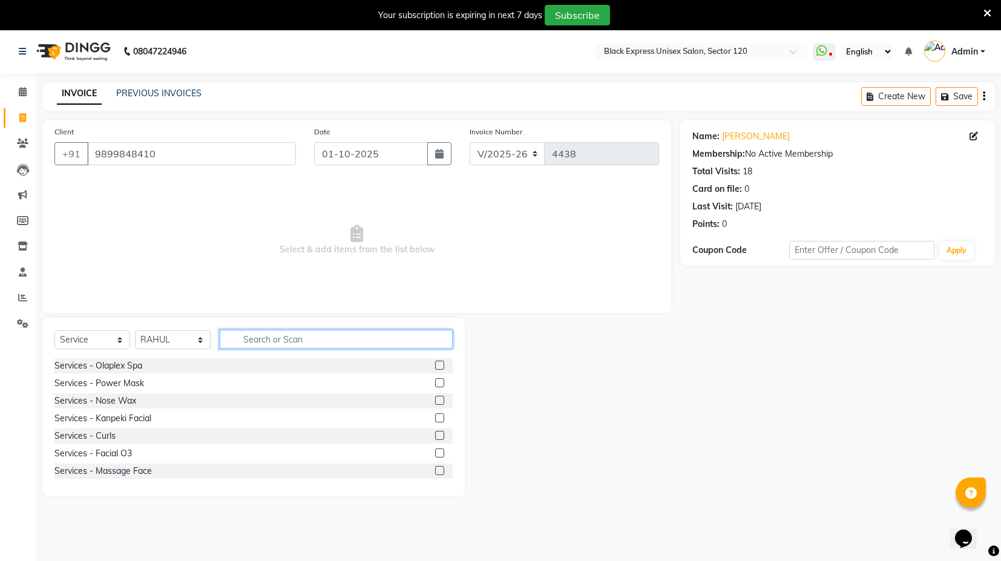
click at [282, 341] on input "text" at bounding box center [336, 339] width 233 height 19
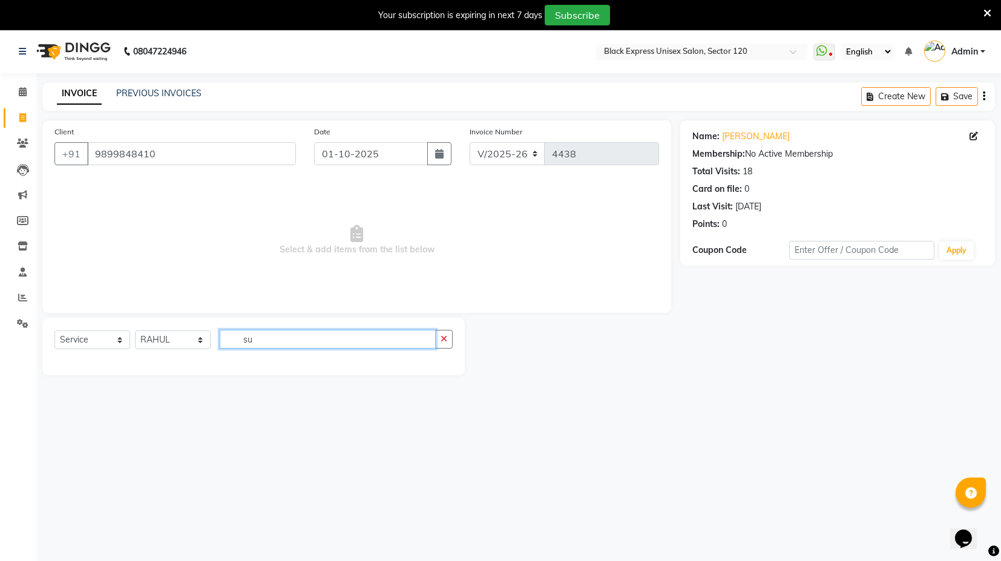
type input "s"
type input "gk"
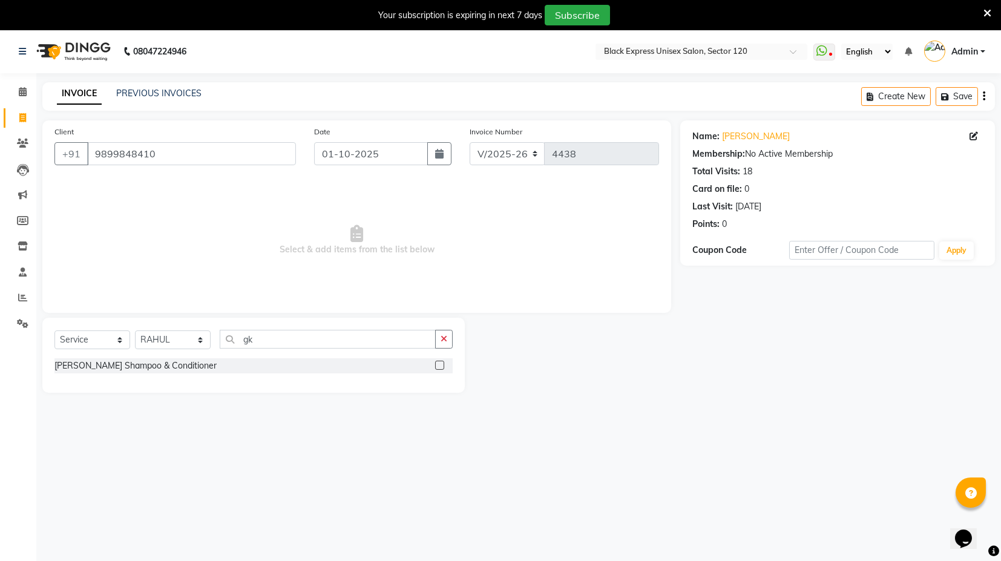
click at [438, 363] on label at bounding box center [439, 365] width 9 height 9
click at [438, 363] on input "checkbox" at bounding box center [439, 366] width 8 height 8
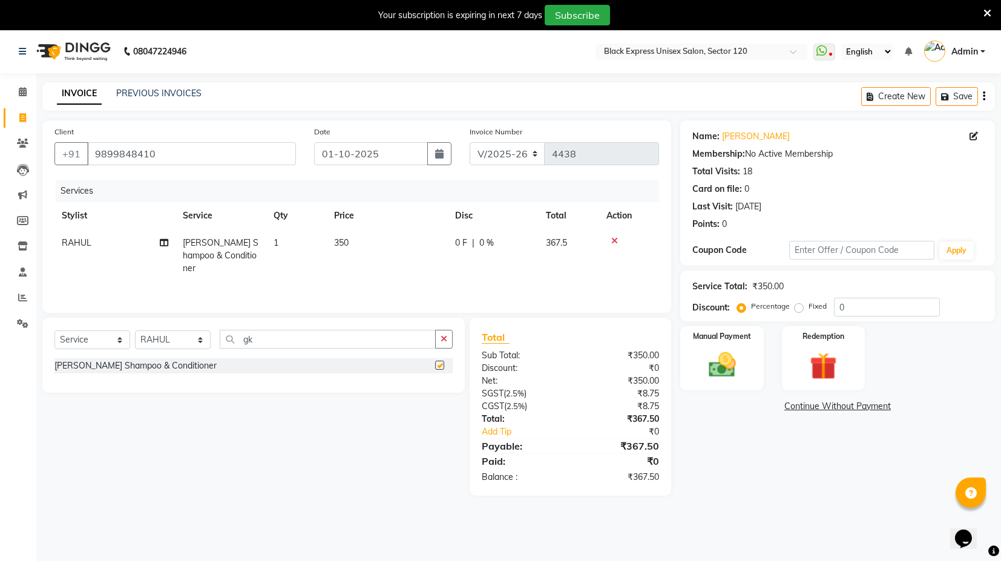
checkbox input "false"
click at [424, 272] on div "Services Stylist Service Qty Price Disc Total Action RAHUL GK - Gk Shampoo & Co…" at bounding box center [356, 240] width 605 height 121
click at [274, 340] on input "gk" at bounding box center [328, 339] width 216 height 19
type input "g"
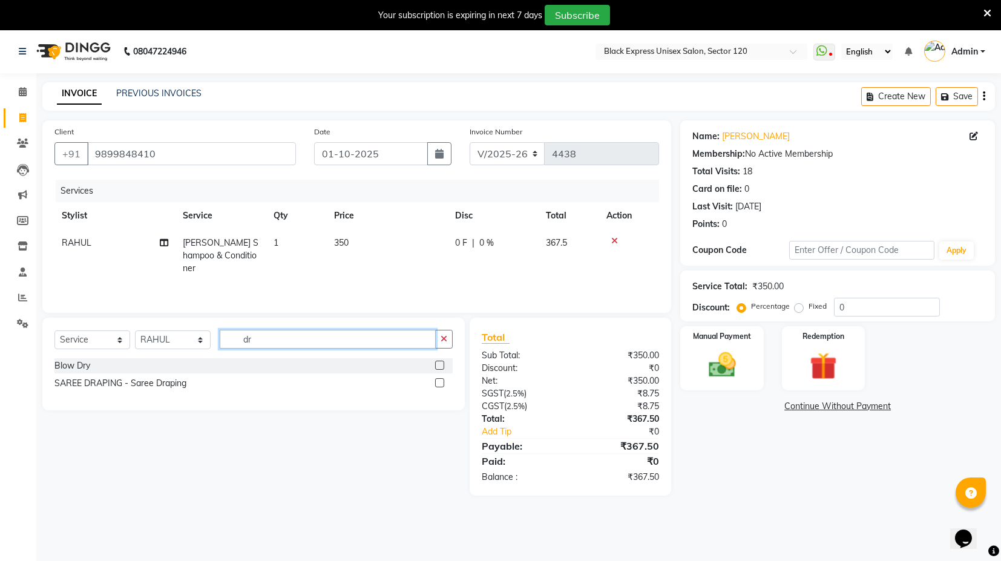
type input "dr"
click at [437, 364] on label at bounding box center [439, 365] width 9 height 9
click at [437, 364] on input "checkbox" at bounding box center [439, 366] width 8 height 8
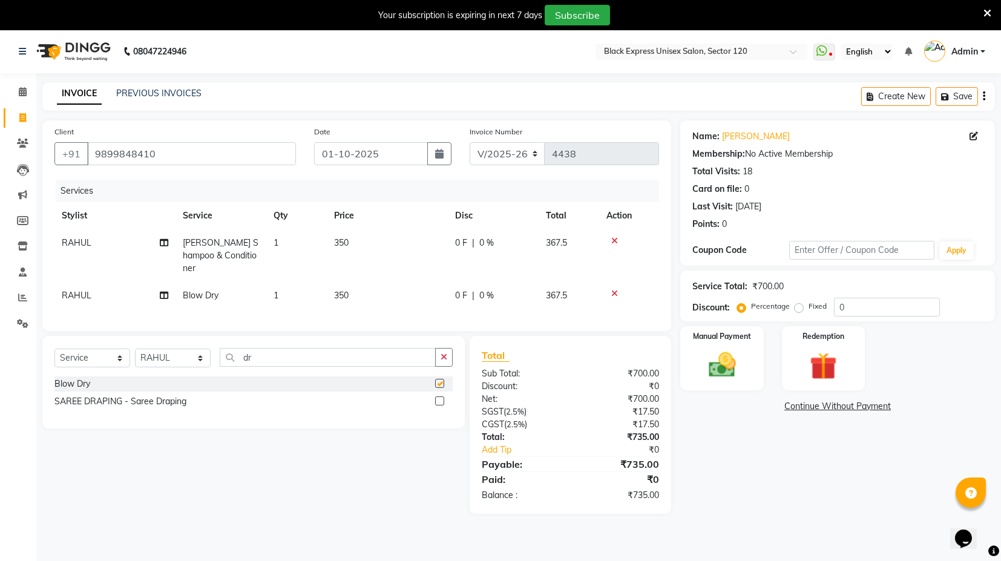
checkbox input "false"
click at [798, 464] on div "Name: Anil Ji Membership: No Active Membership Total Visits: 18 Card on file: 0…" at bounding box center [842, 317] width 324 height 394
click at [723, 374] on img at bounding box center [722, 365] width 46 height 33
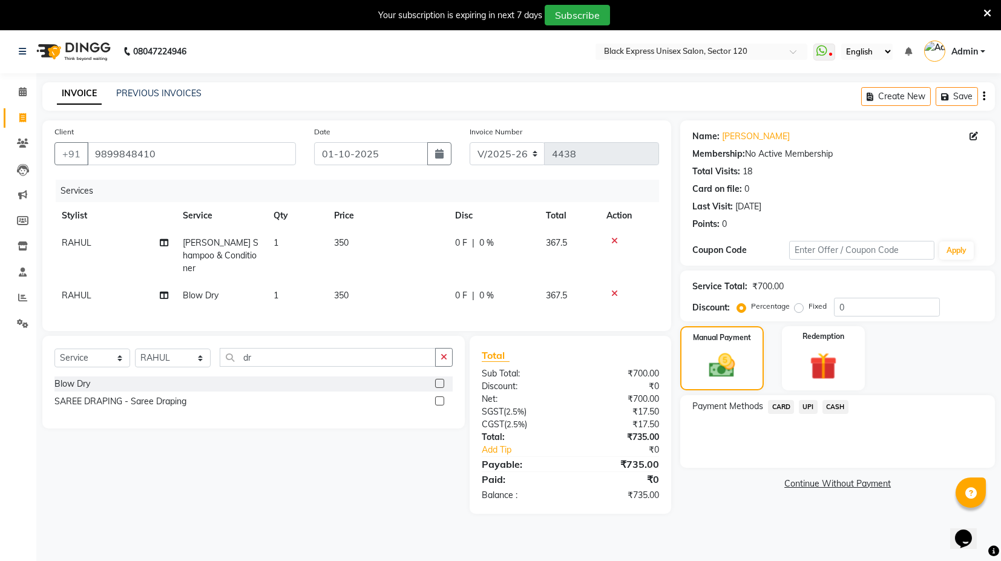
click at [808, 409] on span "UPI" at bounding box center [808, 407] width 19 height 14
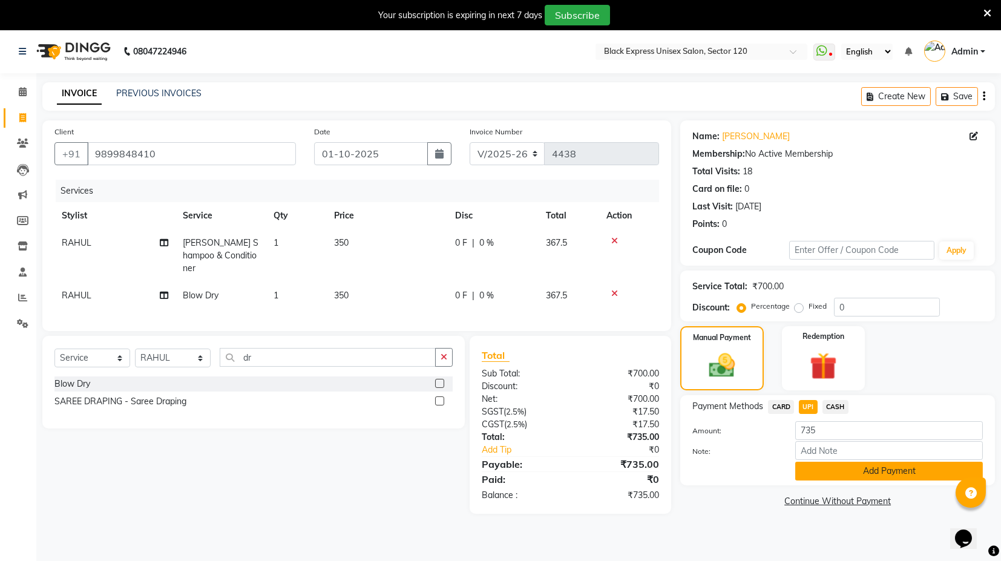
click at [852, 473] on button "Add Payment" at bounding box center [890, 471] width 188 height 19
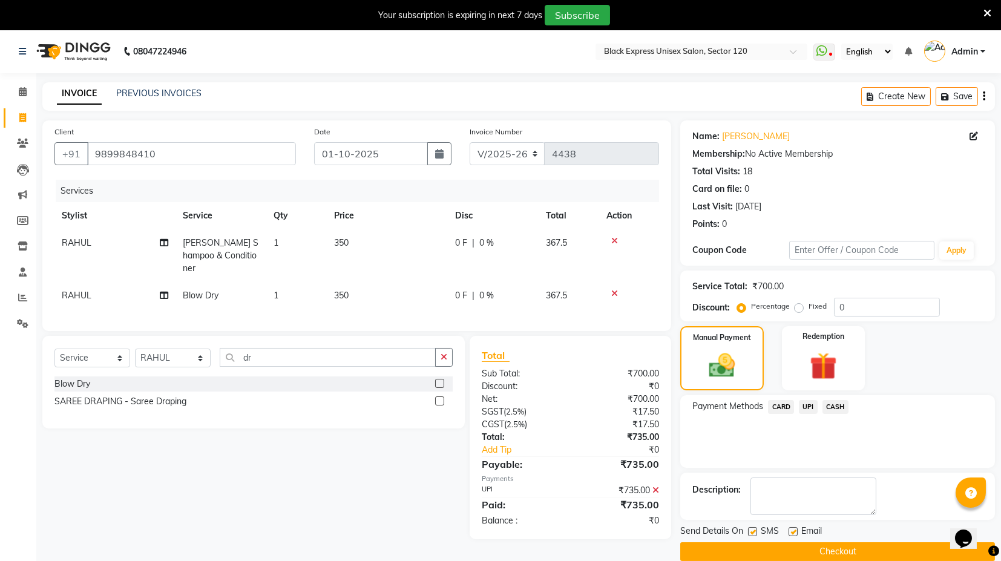
click at [842, 552] on button "Checkout" at bounding box center [837, 551] width 315 height 19
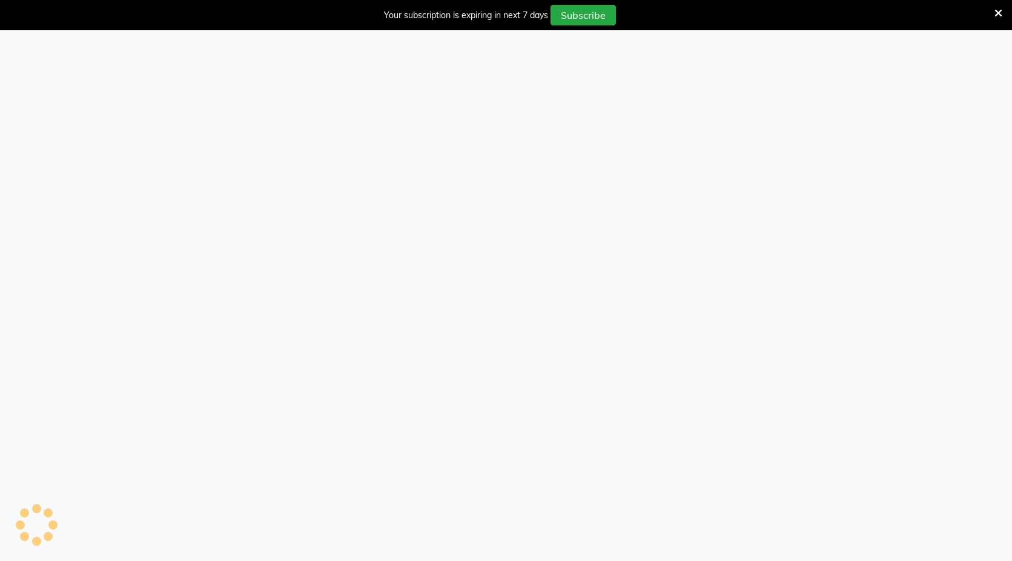
select select "7082"
select select "service"
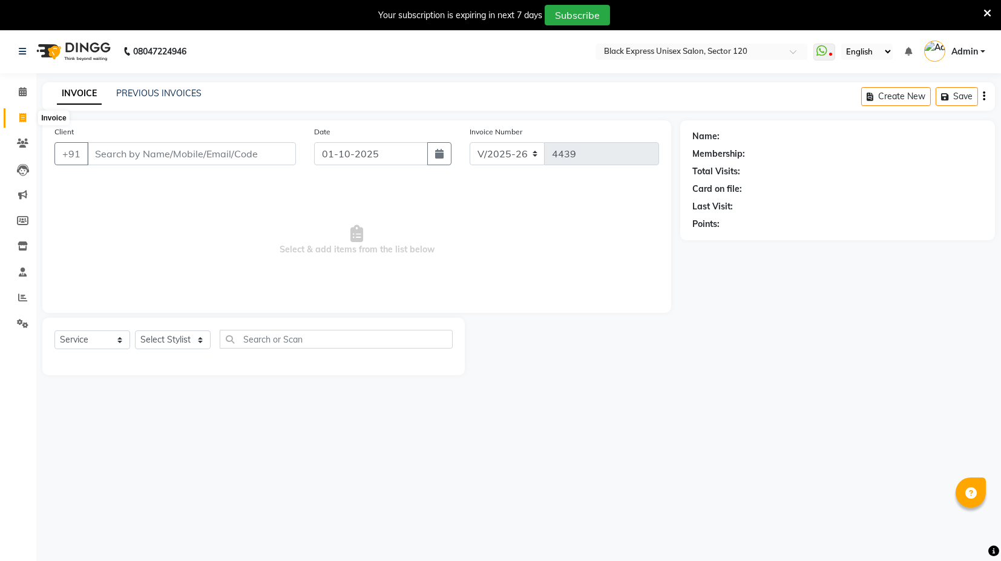
click at [20, 115] on icon at bounding box center [22, 117] width 7 height 9
select select "7082"
select select "service"
click at [20, 115] on icon at bounding box center [22, 117] width 7 height 9
select select "service"
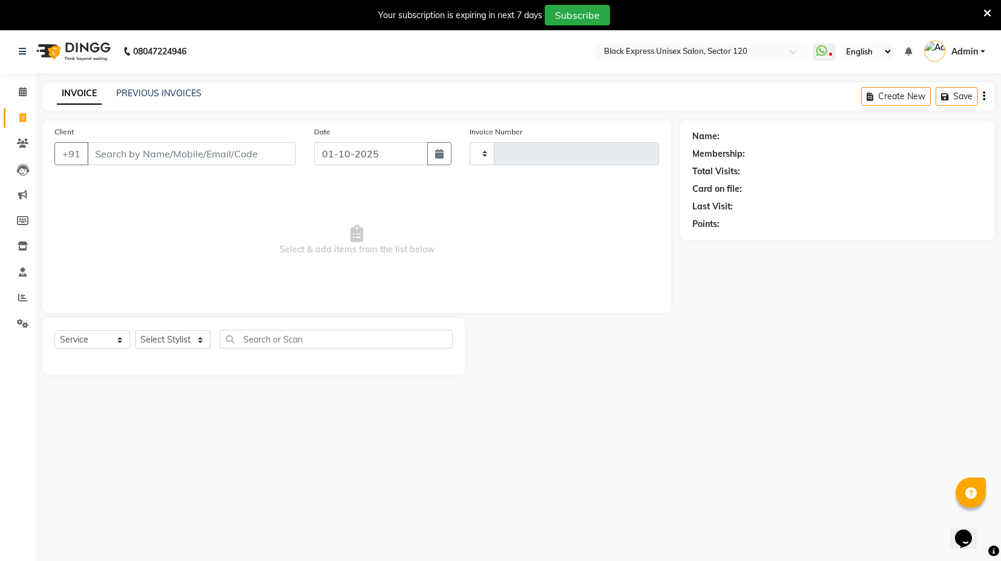
type input "4439"
select select "7082"
click at [16, 96] on span at bounding box center [22, 92] width 21 height 14
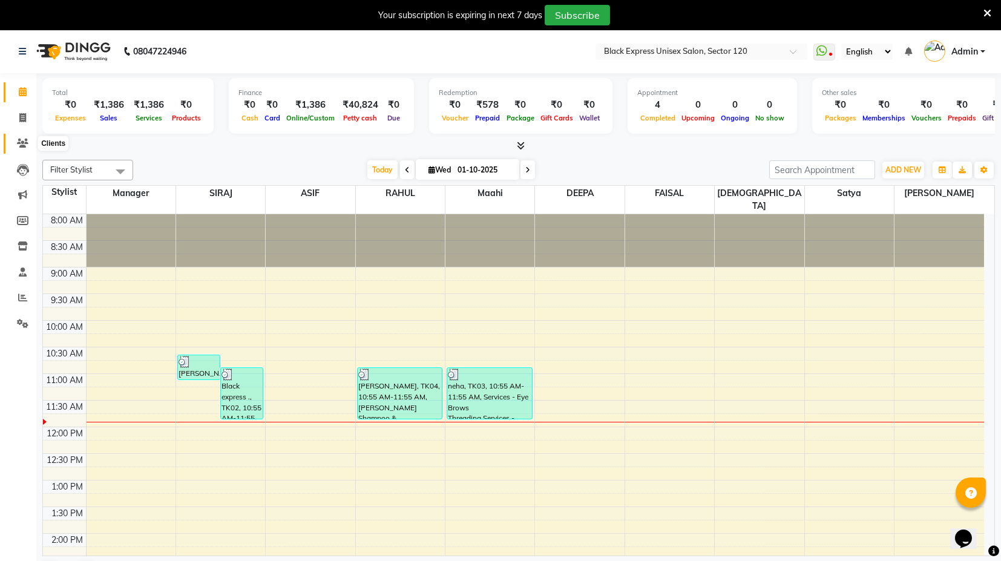
click at [18, 144] on icon at bounding box center [23, 143] width 12 height 9
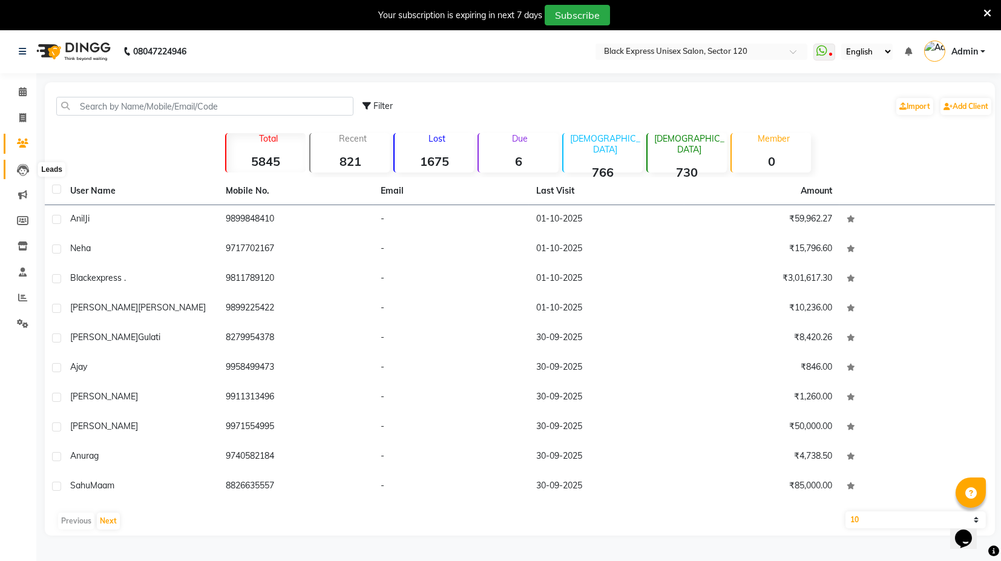
click at [22, 163] on span at bounding box center [22, 170] width 21 height 14
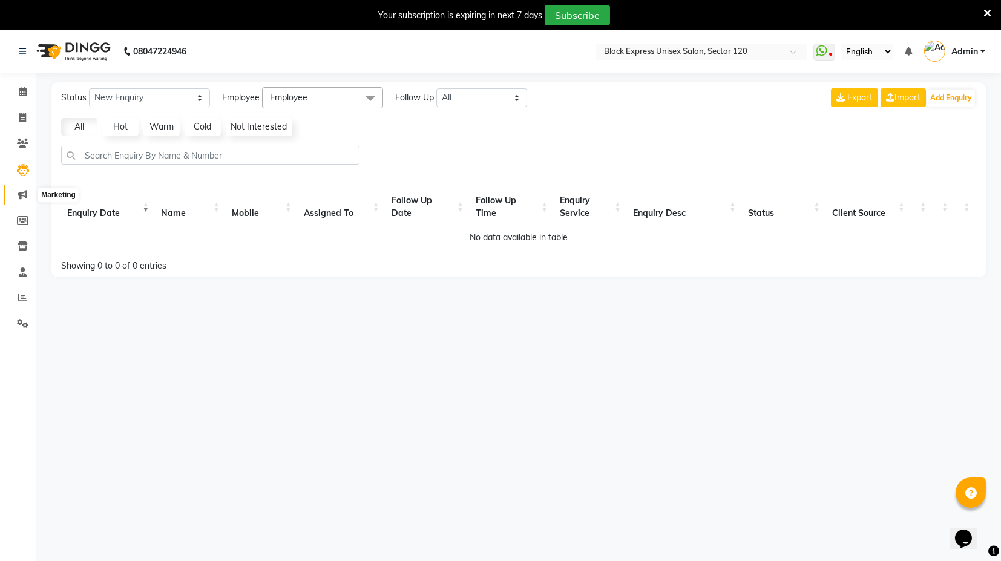
click at [20, 196] on icon at bounding box center [22, 194] width 9 height 9
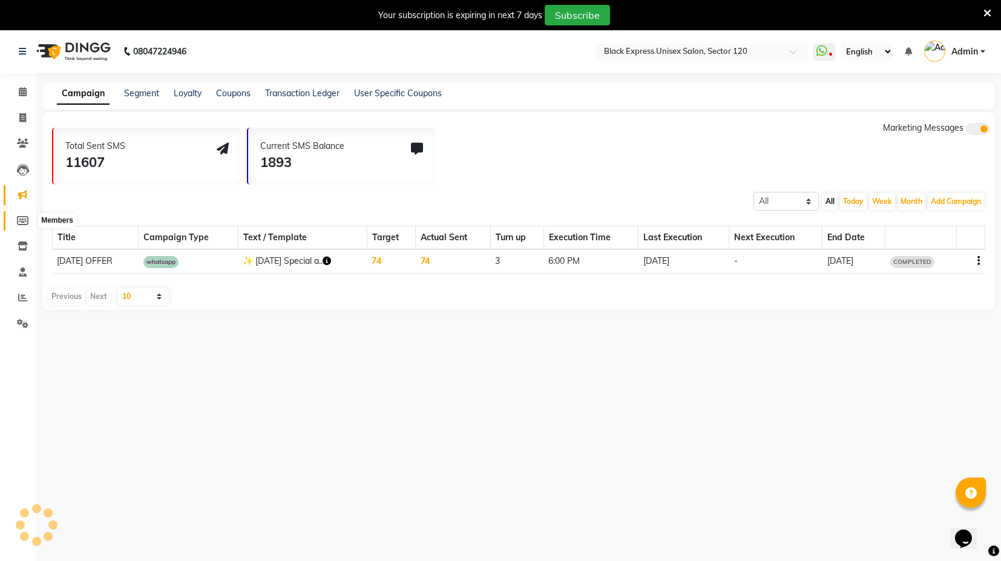
click at [21, 217] on icon at bounding box center [23, 220] width 12 height 9
select select
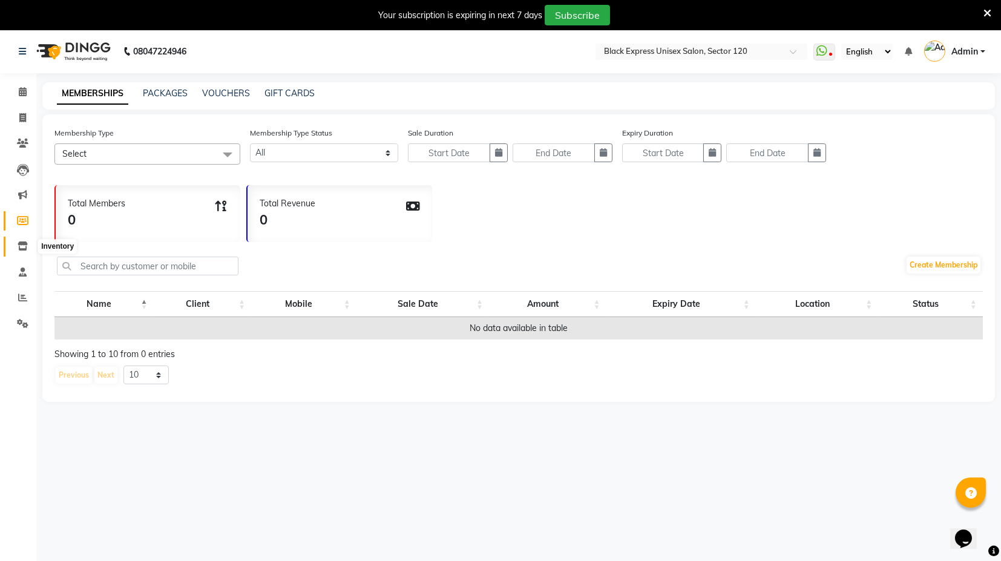
click at [19, 242] on icon at bounding box center [23, 246] width 10 height 9
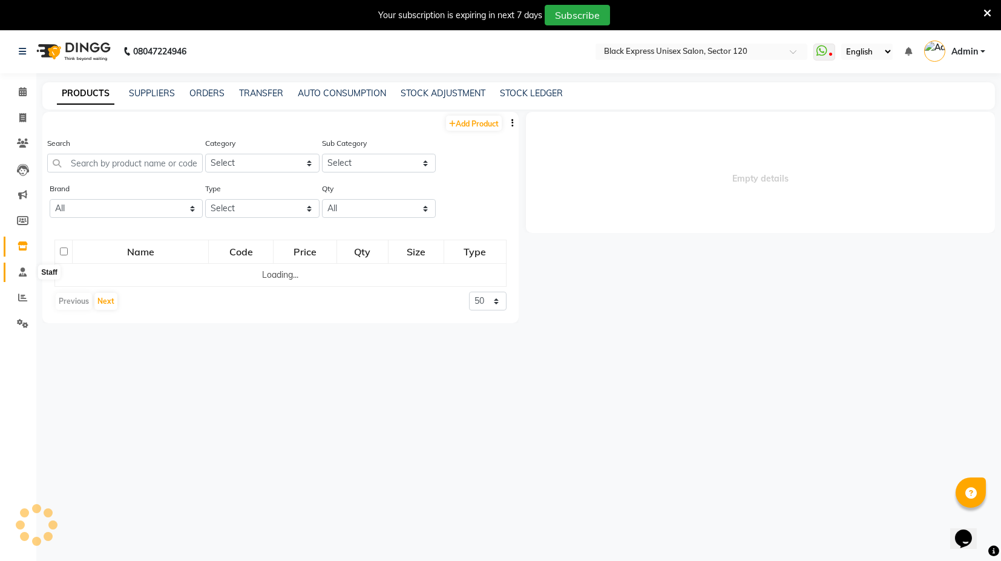
click at [21, 269] on icon at bounding box center [23, 272] width 8 height 9
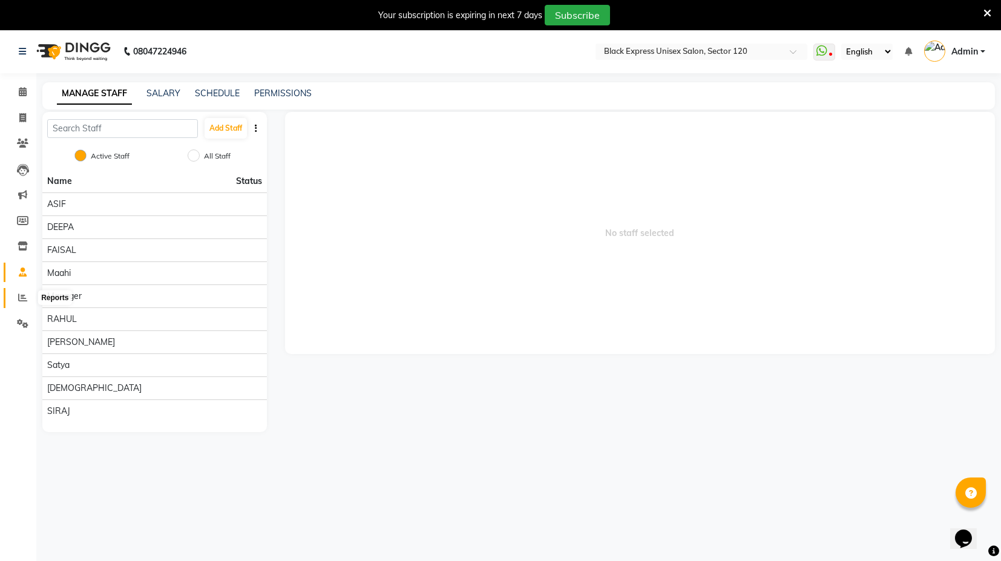
click at [18, 301] on icon at bounding box center [22, 297] width 9 height 9
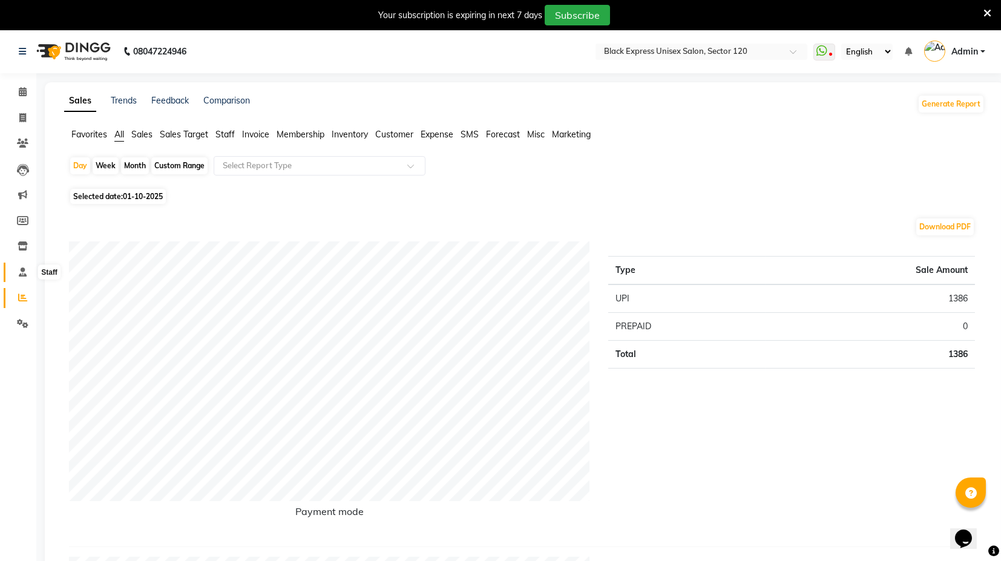
click at [21, 269] on icon at bounding box center [23, 272] width 8 height 9
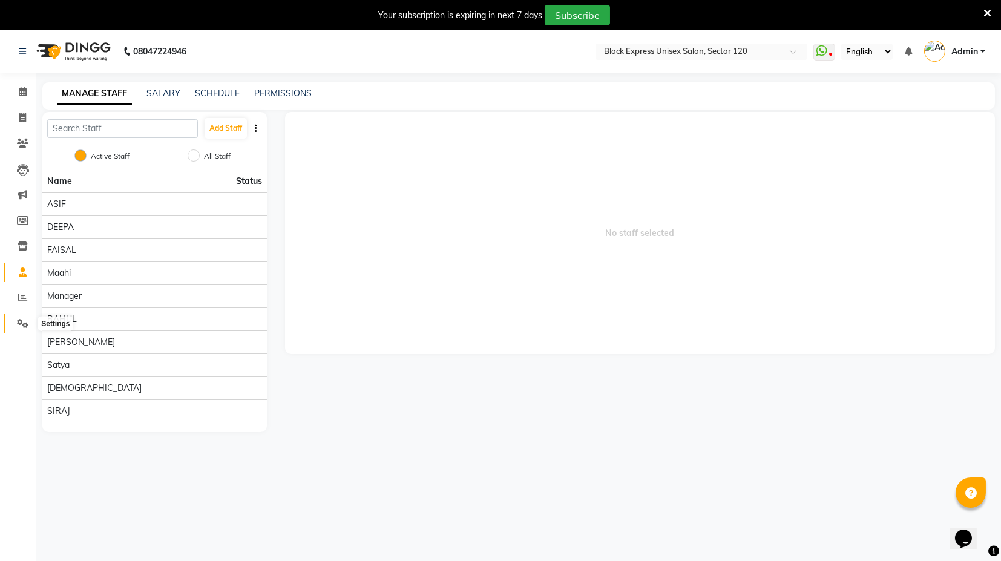
click at [19, 323] on icon at bounding box center [23, 323] width 12 height 9
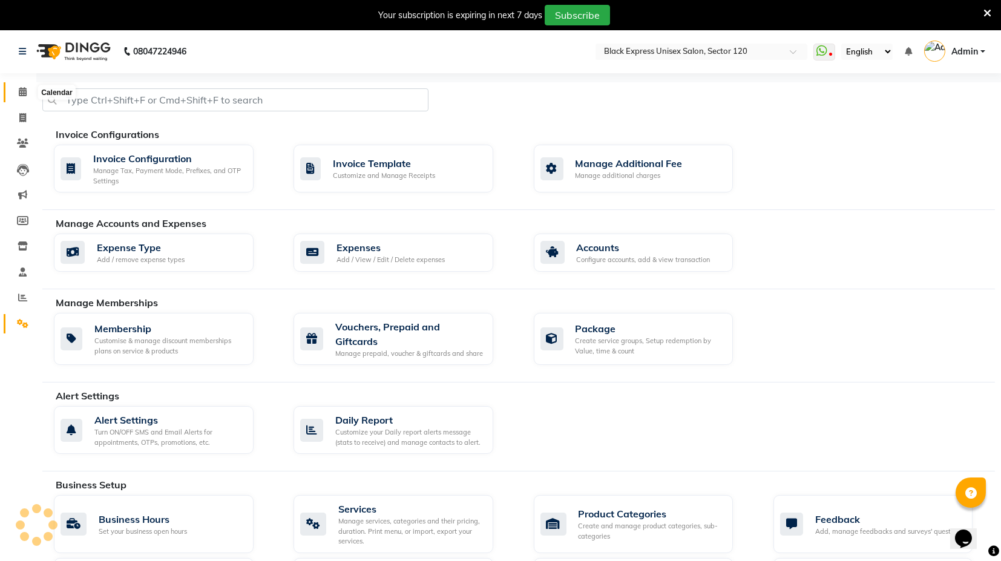
click at [21, 99] on link "Calendar" at bounding box center [18, 92] width 29 height 20
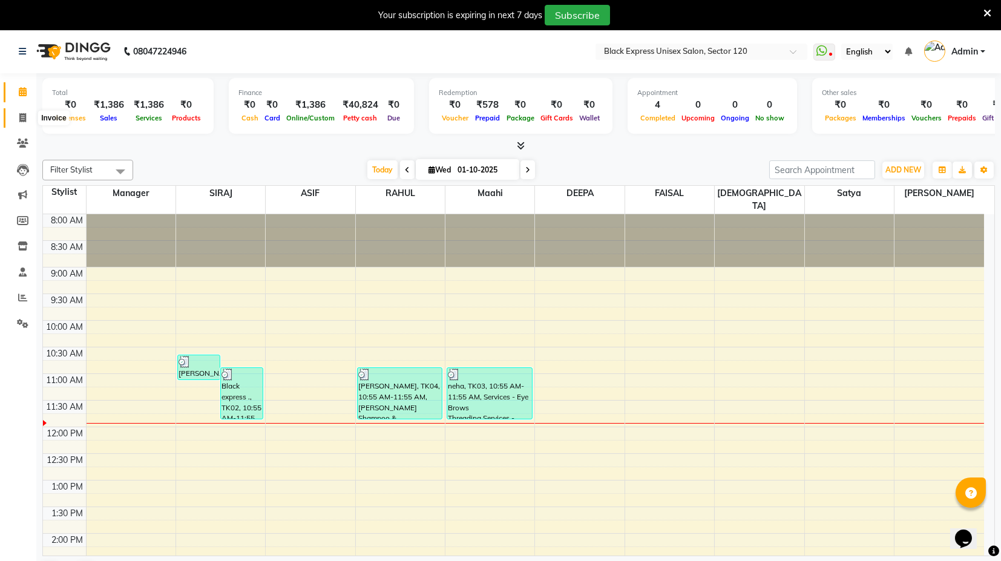
click at [24, 115] on icon at bounding box center [22, 117] width 7 height 9
select select "service"
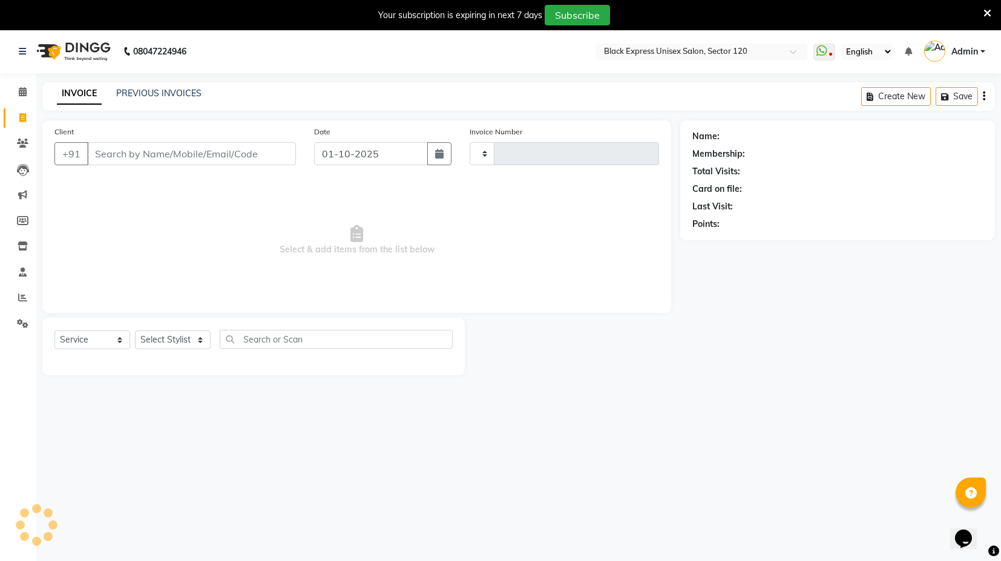
type input "4439"
select select "7082"
